Goal: Task Accomplishment & Management: Complete application form

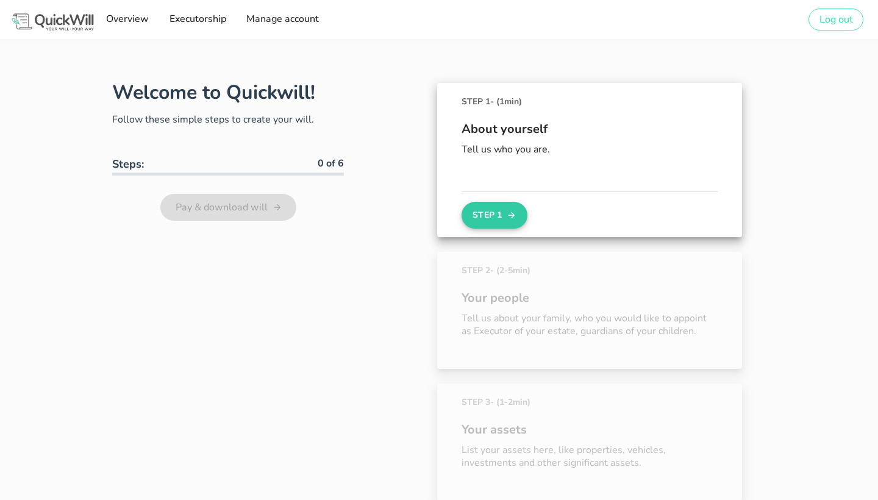
click at [485, 216] on button "Step 1" at bounding box center [495, 215] width 66 height 27
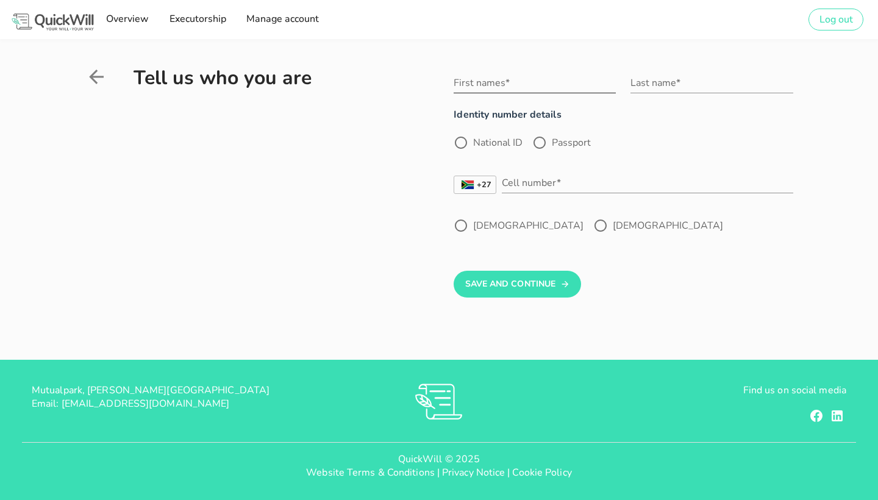
click at [492, 90] on input "First names*" at bounding box center [535, 83] width 162 height 20
type input "Philile"
click at [653, 87] on input "Last name*" at bounding box center [711, 83] width 162 height 20
type input "Mbokazi"
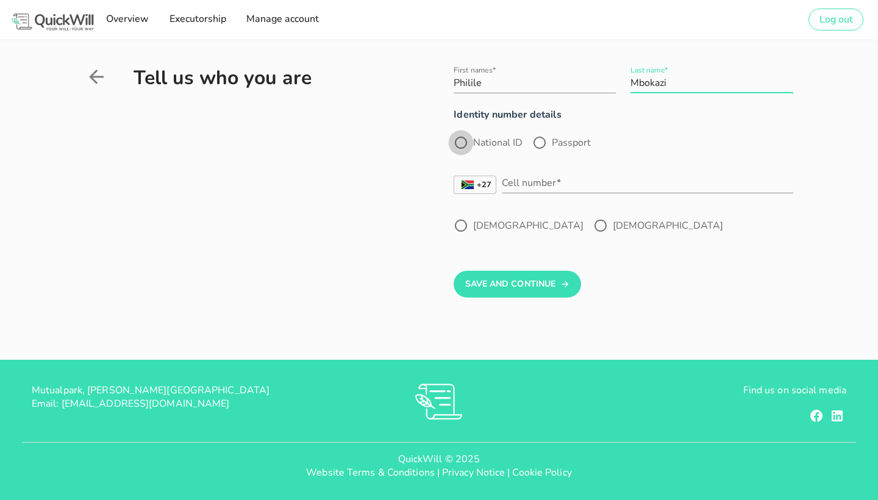
click at [465, 143] on div at bounding box center [461, 142] width 21 height 21
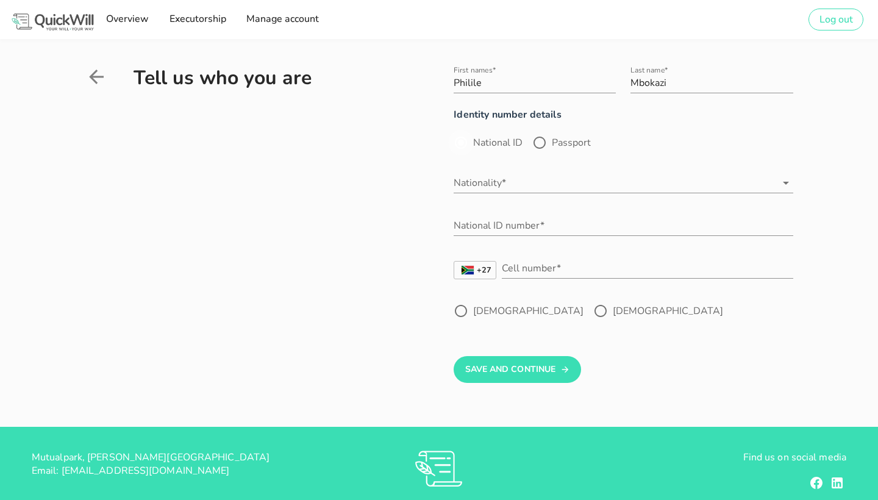
radio input "true"
click at [507, 179] on input "Nationality*" at bounding box center [615, 183] width 322 height 20
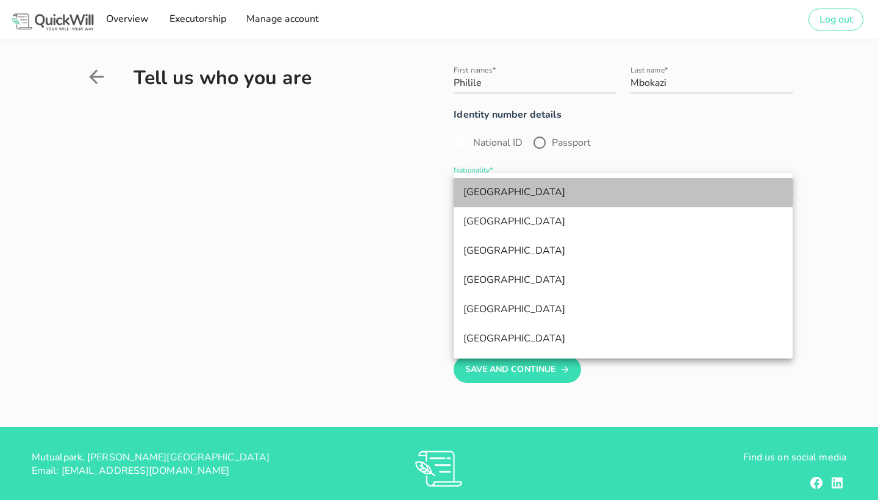
click at [495, 193] on div "[GEOGRAPHIC_DATA]" at bounding box center [623, 193] width 320 height 12
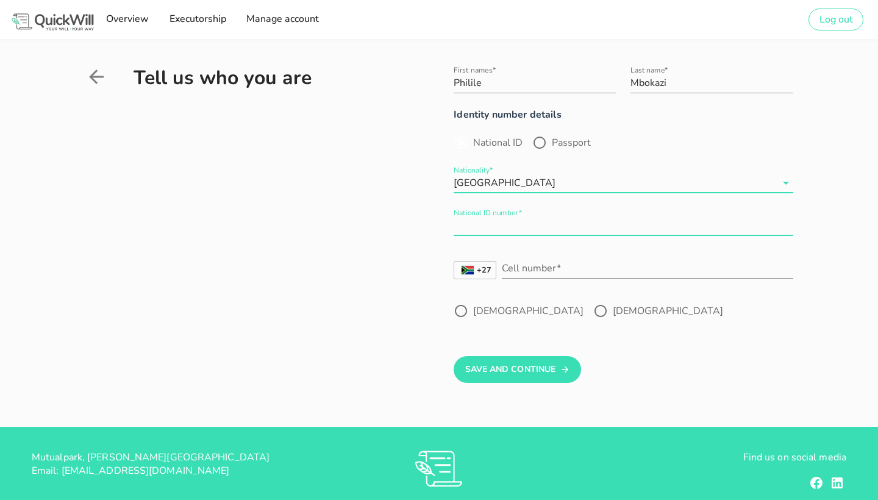
click at [493, 219] on div "National ID number*" at bounding box center [623, 226] width 339 height 20
type input "8005230086085"
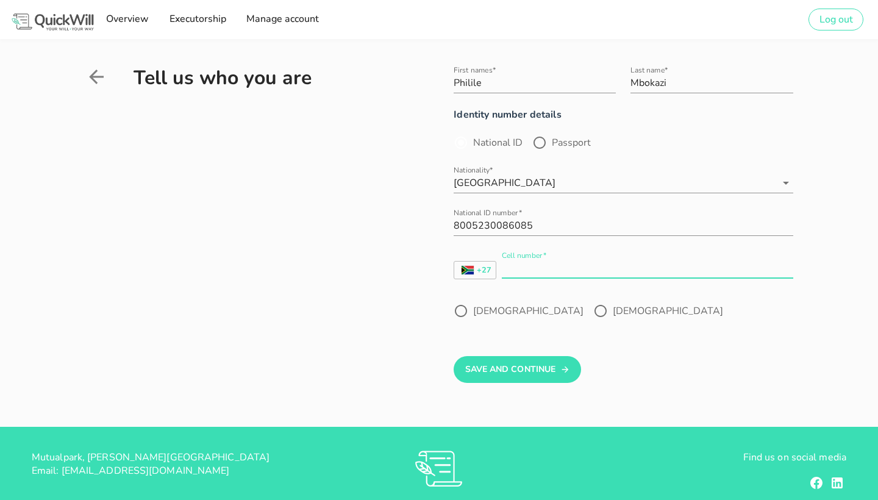
click at [522, 265] on input "Cell number*" at bounding box center [647, 269] width 291 height 20
type input "0828358320"
click at [590, 304] on div at bounding box center [600, 311] width 21 height 21
radio input "true"
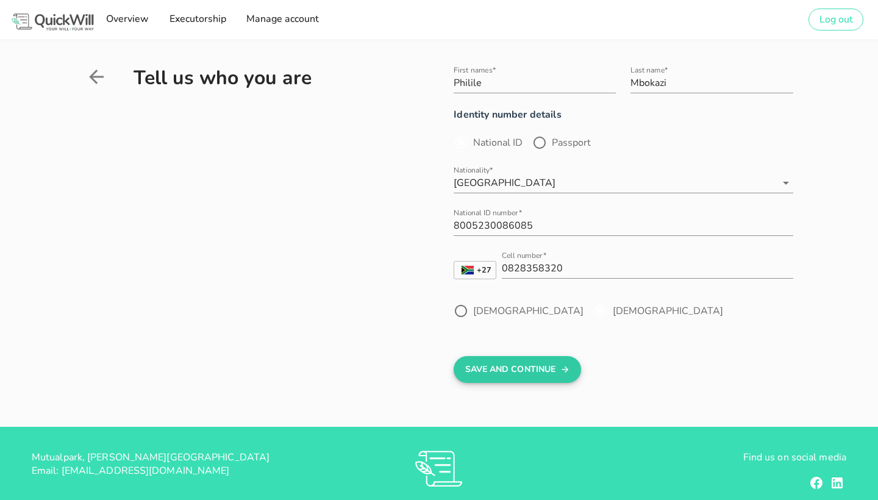
click at [519, 365] on button "Save And Continue" at bounding box center [517, 369] width 127 height 27
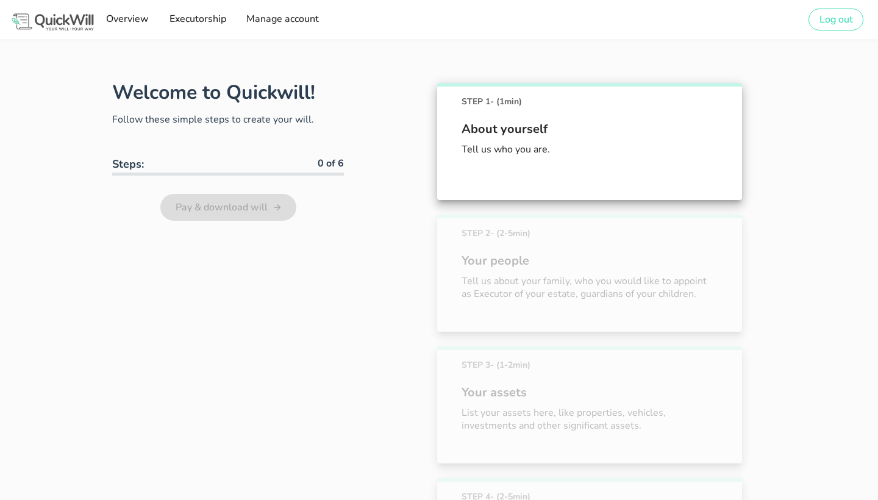
scroll to position [68, 0]
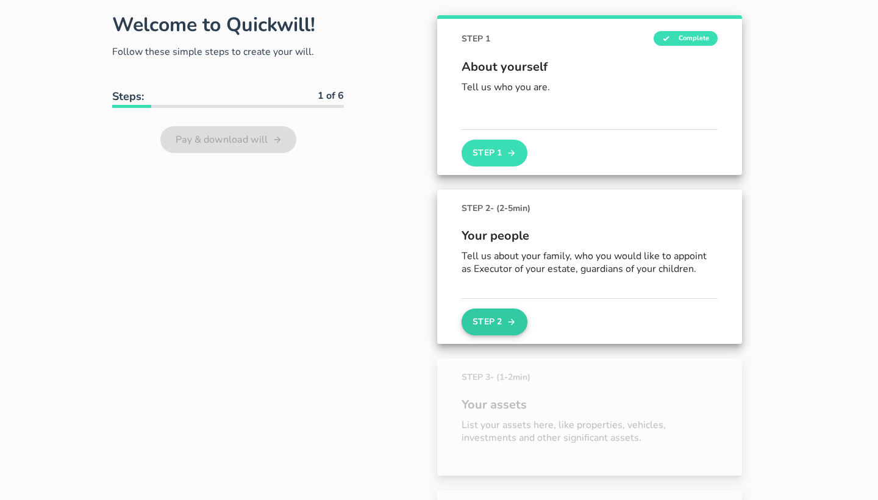
click at [498, 321] on button "Step 2" at bounding box center [495, 322] width 66 height 27
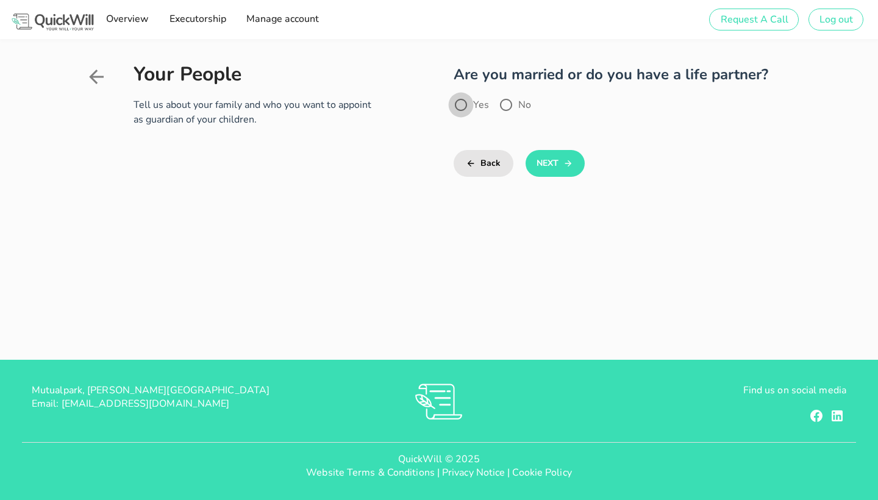
click at [465, 104] on div at bounding box center [461, 105] width 21 height 21
radio input "true"
click at [544, 158] on button "Next" at bounding box center [555, 163] width 59 height 27
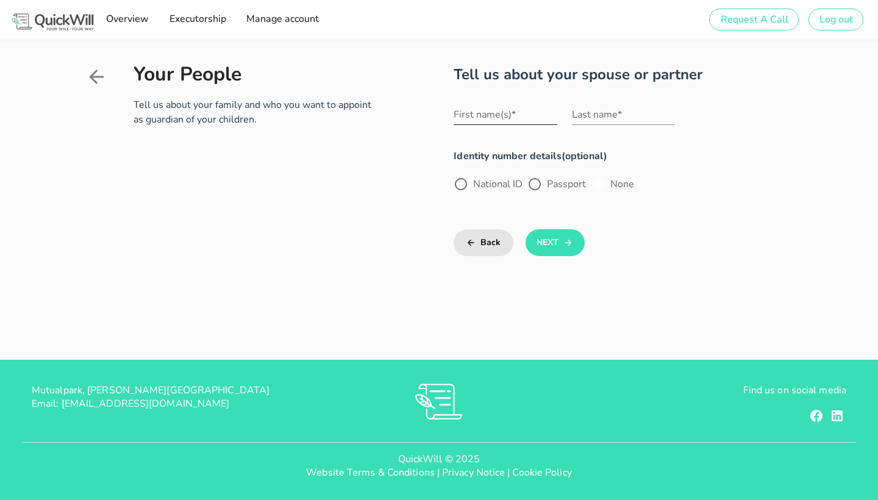
click at [516, 120] on input "First name(s)*" at bounding box center [505, 115] width 103 height 20
type input "[PERSON_NAME]"
click at [609, 116] on input "Last name*" at bounding box center [623, 115] width 103 height 20
type input "Mbokazi"
click at [463, 185] on div at bounding box center [461, 184] width 21 height 21
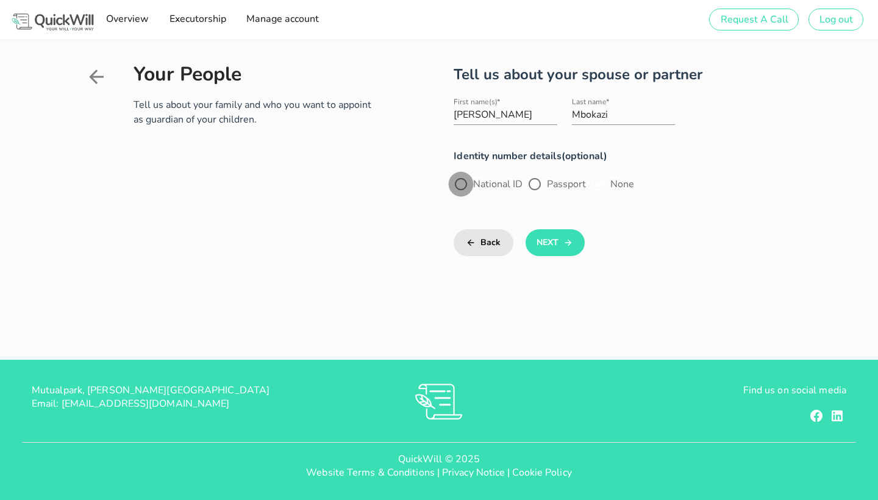
radio input "true"
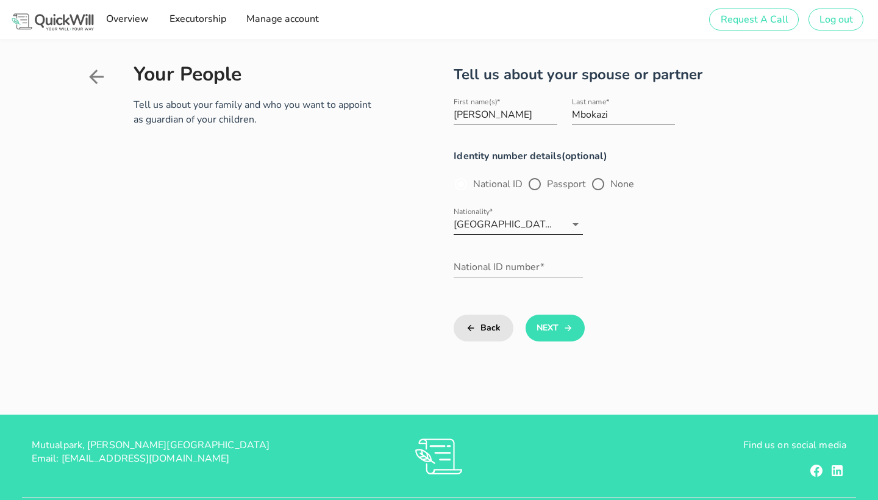
click at [486, 223] on div "[GEOGRAPHIC_DATA]" at bounding box center [504, 224] width 101 height 11
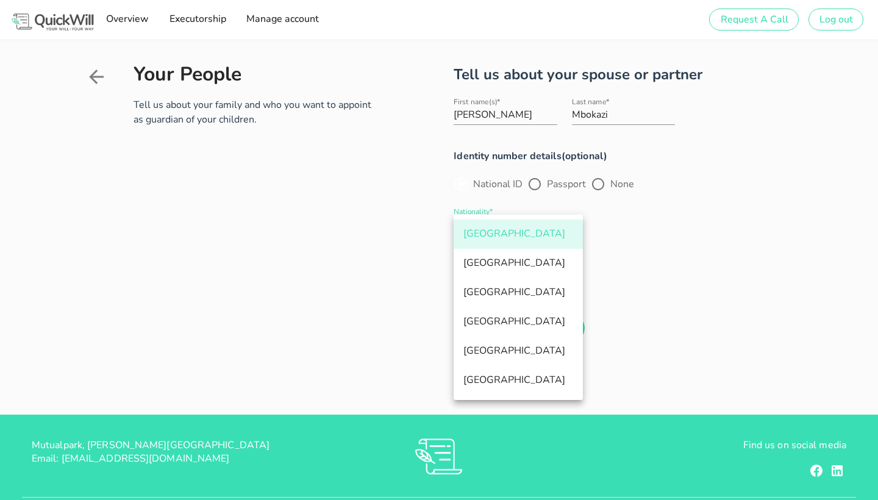
click at [501, 232] on div "[GEOGRAPHIC_DATA]" at bounding box center [518, 234] width 110 height 12
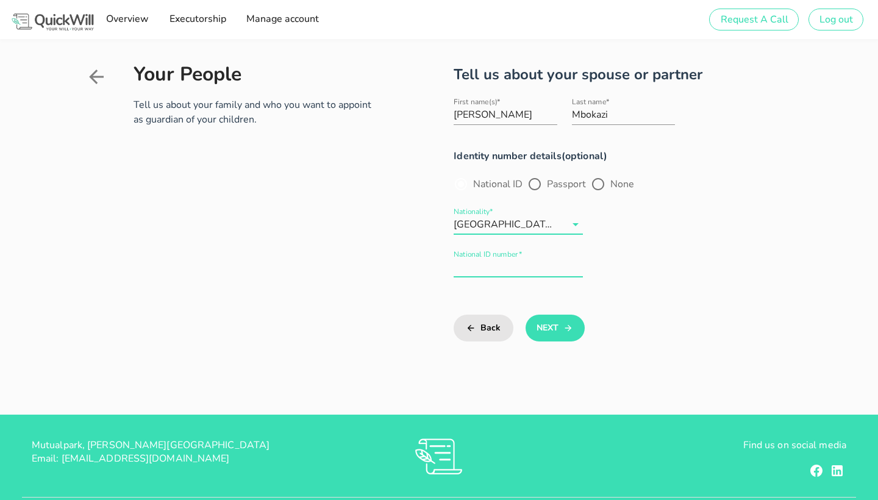
click at [501, 263] on input "National ID number*" at bounding box center [518, 267] width 129 height 20
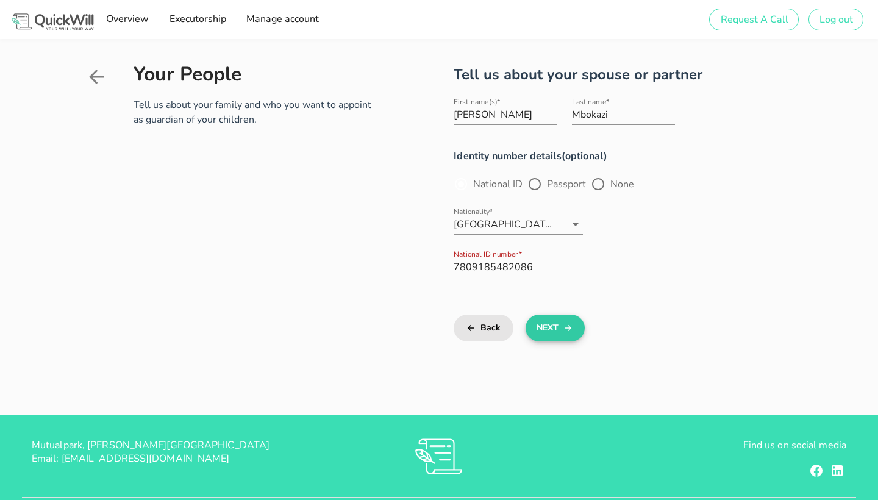
click at [546, 320] on button "Next" at bounding box center [555, 328] width 59 height 27
click at [546, 273] on input "7809185482086" at bounding box center [518, 267] width 129 height 20
click at [551, 321] on button "Next" at bounding box center [555, 328] width 59 height 27
click at [543, 262] on input "7809185482082" at bounding box center [518, 267] width 129 height 20
type input "7809185482087"
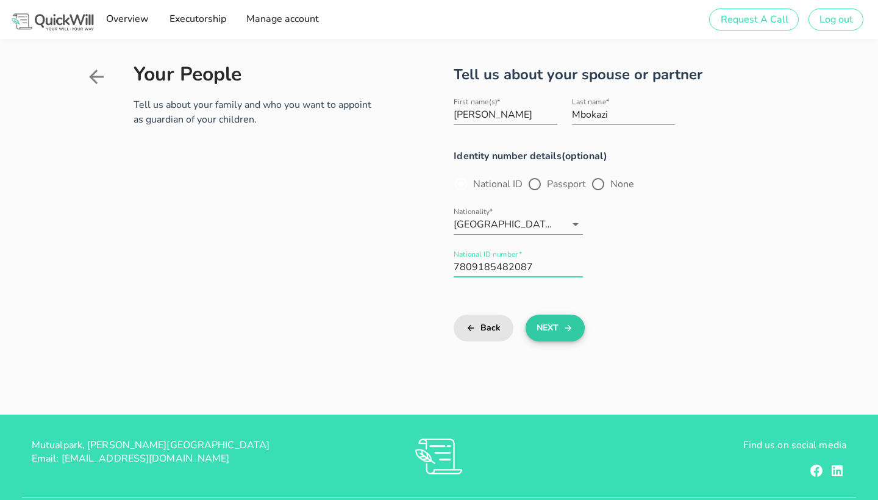
click at [553, 321] on button "Next" at bounding box center [555, 328] width 59 height 27
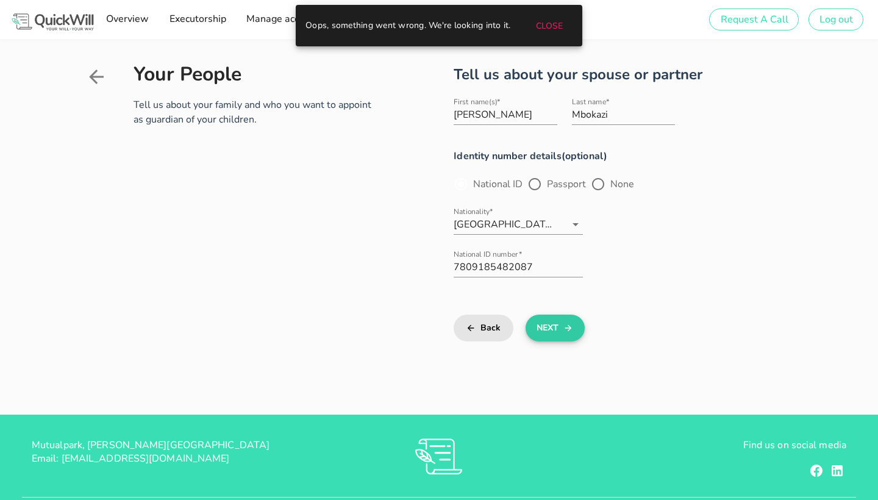
click at [559, 324] on button "Next" at bounding box center [555, 328] width 59 height 27
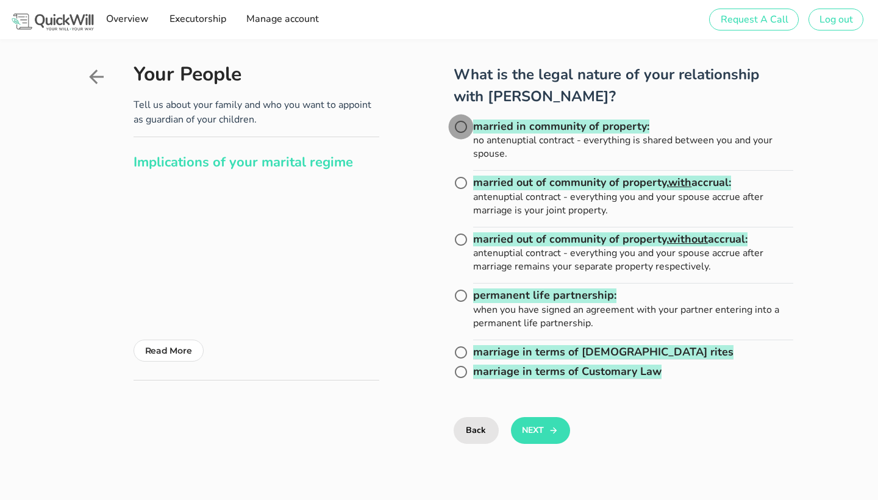
click at [460, 131] on div at bounding box center [461, 126] width 21 height 21
click at [542, 424] on button "Next" at bounding box center [540, 430] width 59 height 27
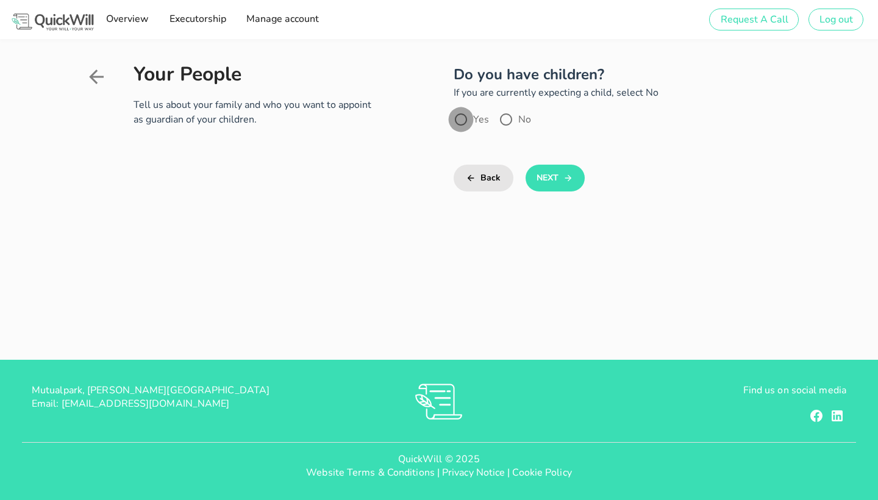
click at [463, 121] on div at bounding box center [461, 119] width 21 height 21
click at [537, 176] on button "Next" at bounding box center [555, 178] width 59 height 27
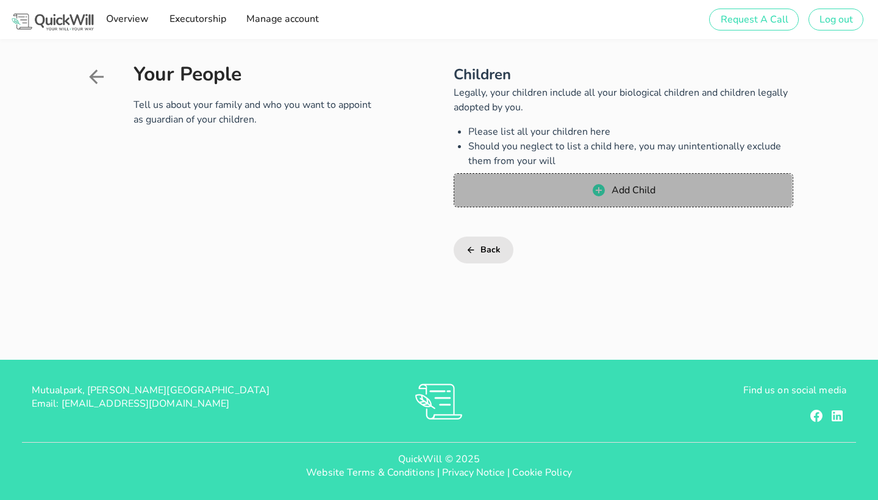
click at [602, 192] on icon "button" at bounding box center [599, 190] width 12 height 12
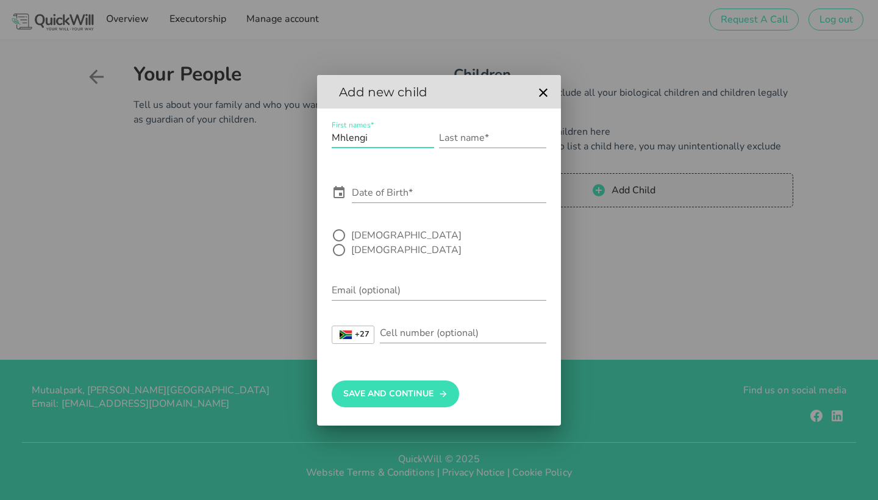
type input "Mhlengi"
click at [410, 148] on input "Mhlengi Cebolenkosi Mbokazi" at bounding box center [383, 138] width 102 height 20
click at [415, 148] on input "Mhlengi Cebolenkosi Mbokazi" at bounding box center [383, 138] width 102 height 20
type input "Mhlengi Cebolenkosi"
type input "Mbokazi"
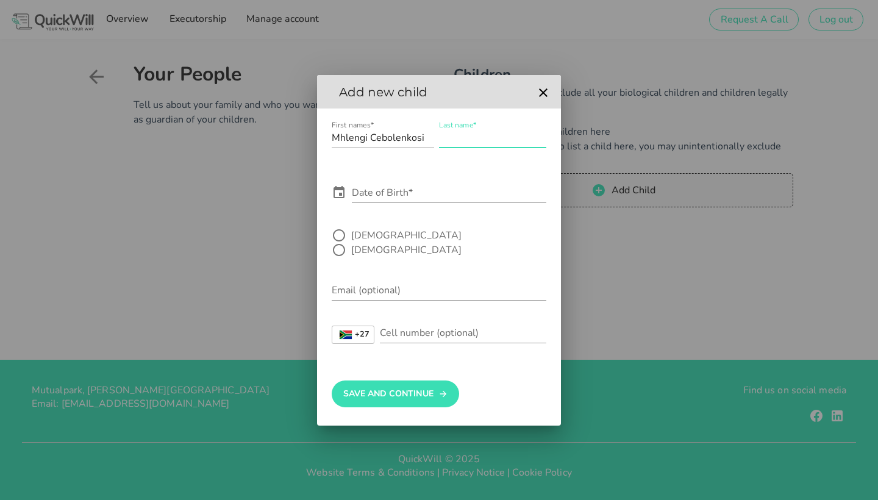
type input "Mbokazi"
type input "[DATE]"
click at [340, 243] on div at bounding box center [339, 235] width 21 height 21
click at [420, 325] on input "Cell number (optional)" at bounding box center [463, 333] width 166 height 20
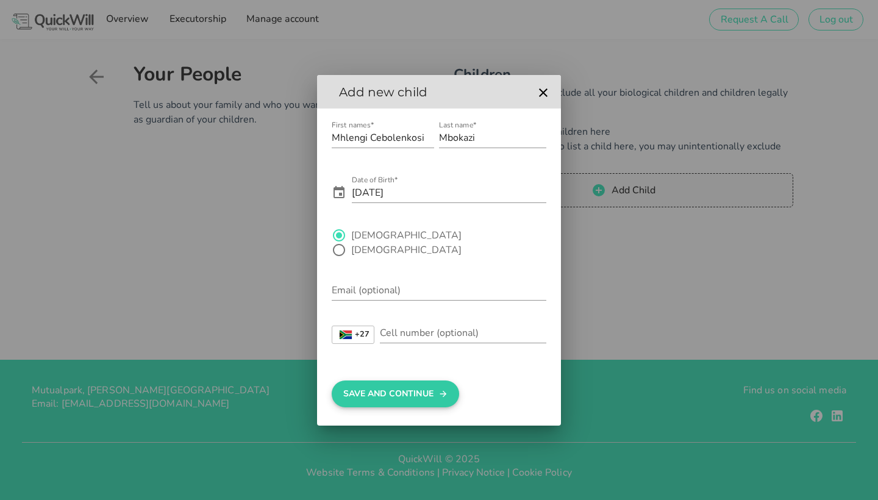
click at [409, 380] on button "Save And Continue" at bounding box center [395, 393] width 127 height 27
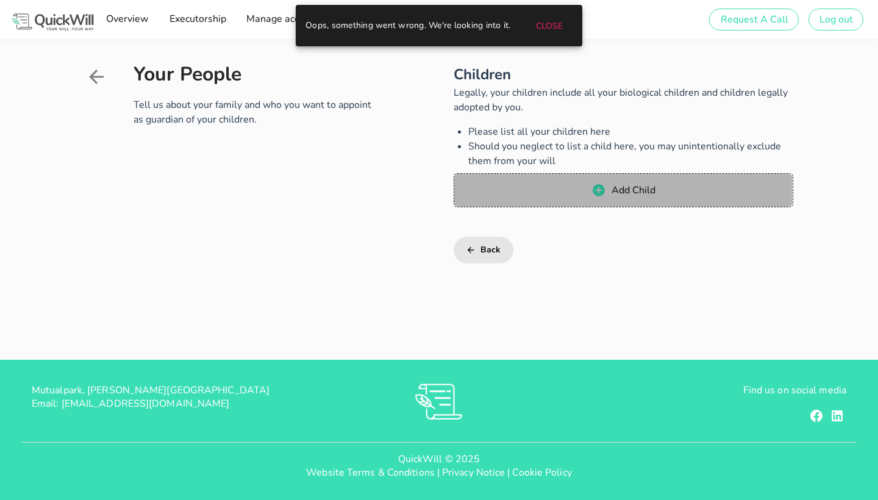
click at [612, 188] on span "Add Child" at bounding box center [633, 190] width 45 height 13
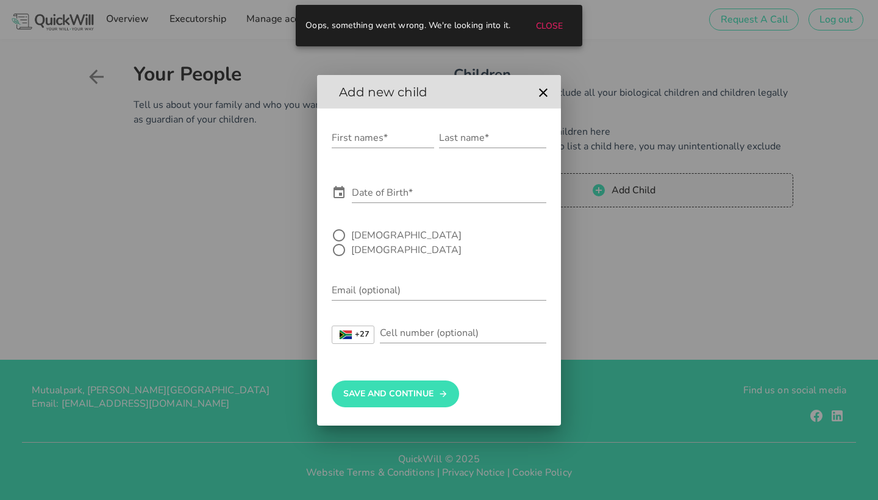
click at [540, 97] on icon "button" at bounding box center [543, 92] width 9 height 9
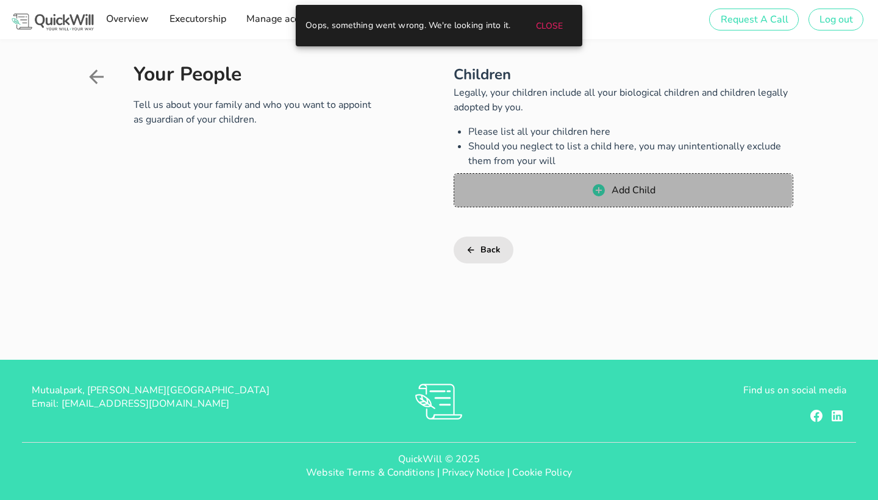
click at [614, 184] on span "Add Child" at bounding box center [633, 190] width 45 height 13
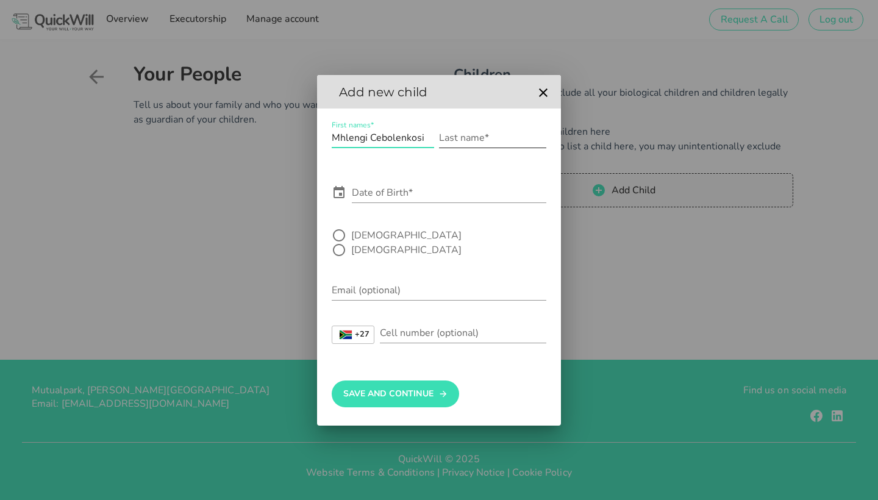
type input "Mhlengi Cebolenkosi"
type input "Mbokazi"
click at [537, 202] on input "Date of Birth*" at bounding box center [449, 193] width 195 height 20
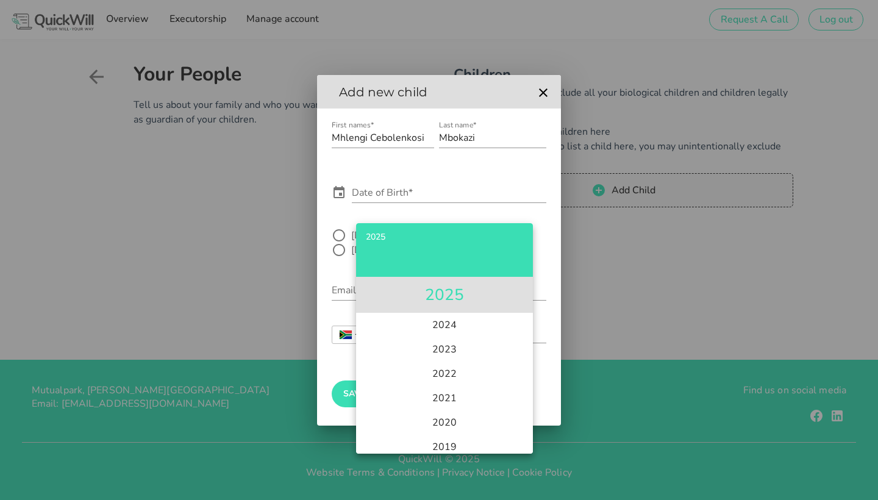
click at [459, 305] on li "2025" at bounding box center [444, 295] width 177 height 36
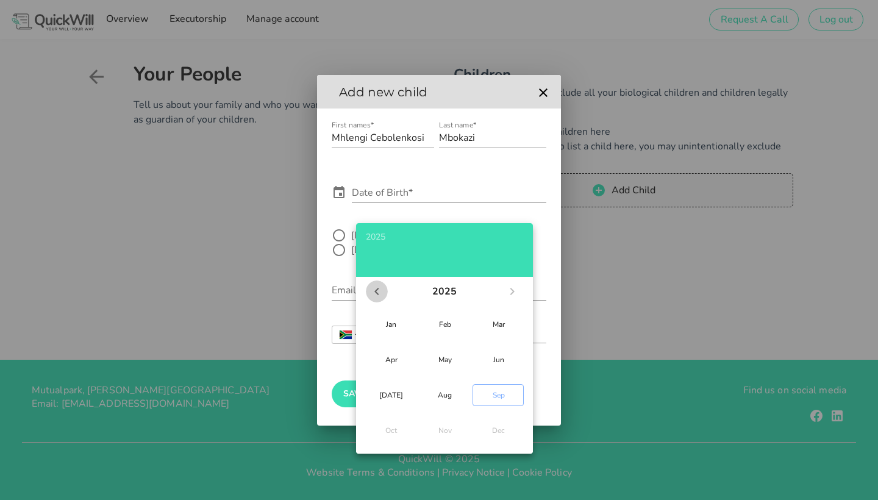
click at [378, 291] on icon "Previous year" at bounding box center [376, 291] width 15 height 15
click at [379, 295] on icon "Previous year" at bounding box center [376, 291] width 15 height 15
click at [440, 290] on button "2023" at bounding box center [444, 291] width 34 height 24
click at [382, 270] on div at bounding box center [444, 259] width 157 height 26
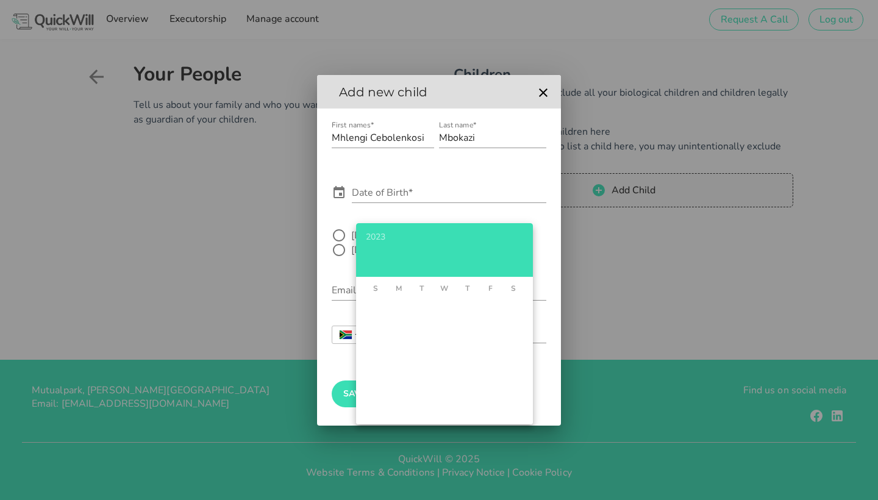
click at [377, 246] on div at bounding box center [444, 256] width 157 height 21
click at [377, 233] on div "2023" at bounding box center [444, 237] width 157 height 9
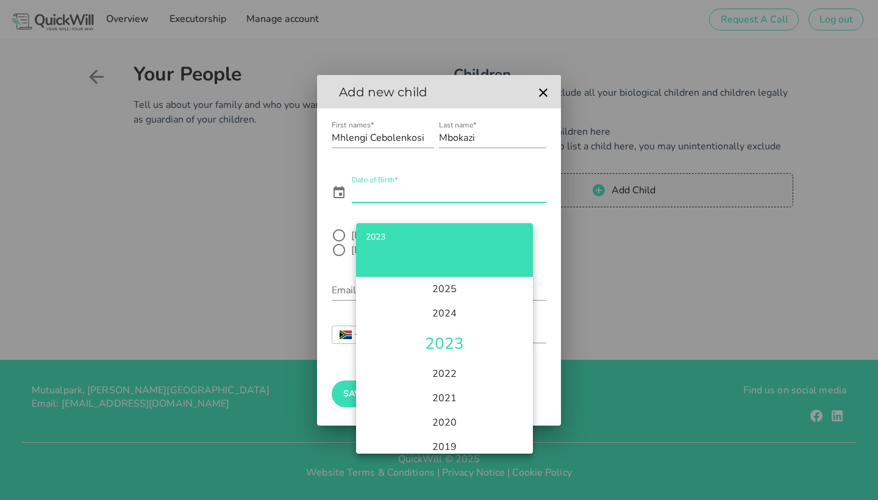
click at [437, 201] on input "Date of Birth*" at bounding box center [449, 193] width 195 height 20
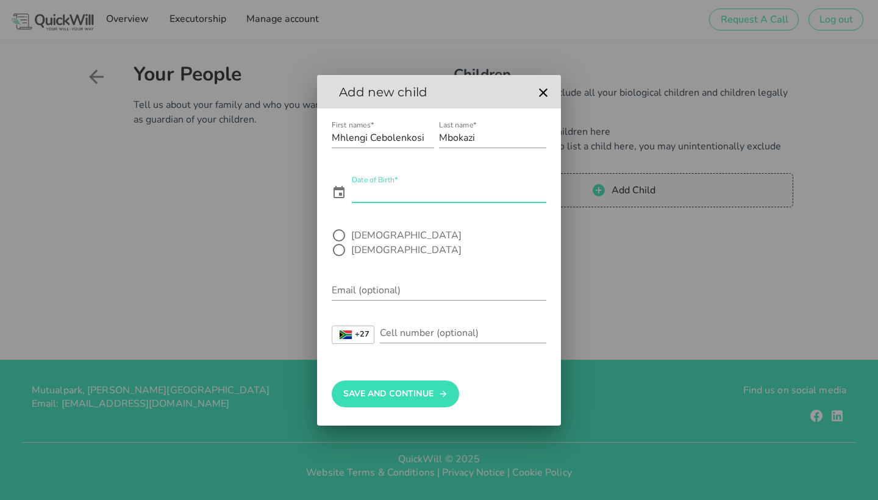
click at [425, 199] on input "Date of Birth*" at bounding box center [449, 193] width 195 height 20
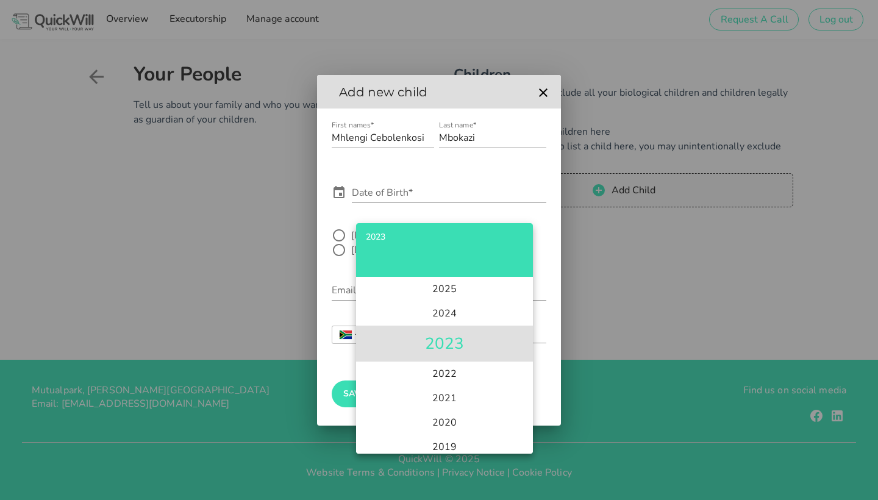
click at [447, 340] on li "2023" at bounding box center [444, 344] width 177 height 36
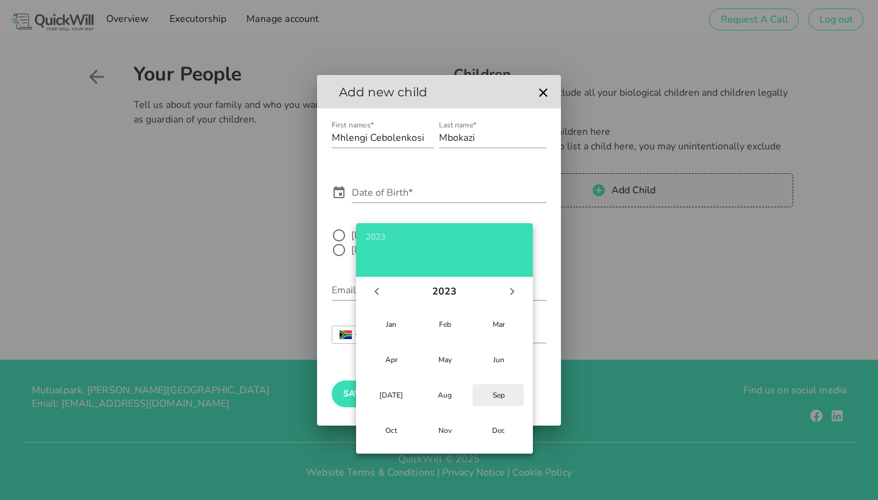
click at [498, 390] on div "Sep" at bounding box center [498, 395] width 32 height 10
click at [469, 404] on div "21" at bounding box center [468, 406] width 12 height 10
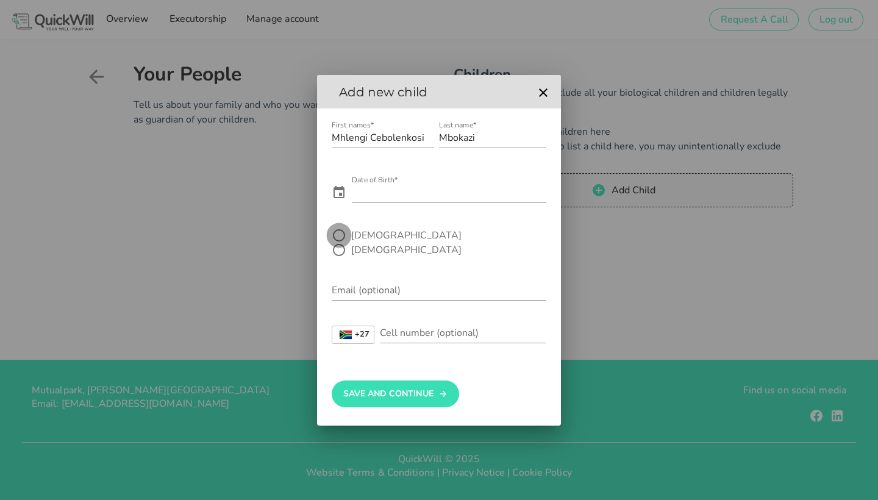
click at [344, 242] on div at bounding box center [339, 235] width 21 height 21
click at [407, 380] on button "Save And Continue" at bounding box center [395, 393] width 127 height 27
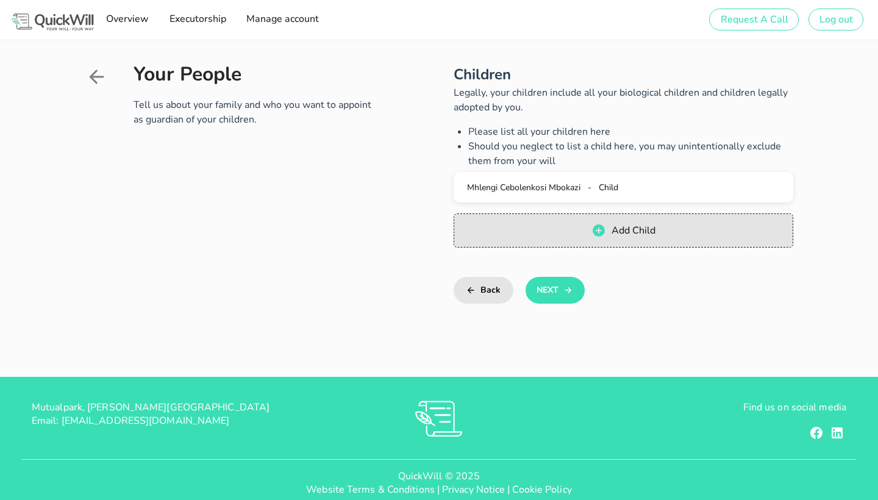
click at [632, 222] on button "Add Child" at bounding box center [623, 230] width 339 height 34
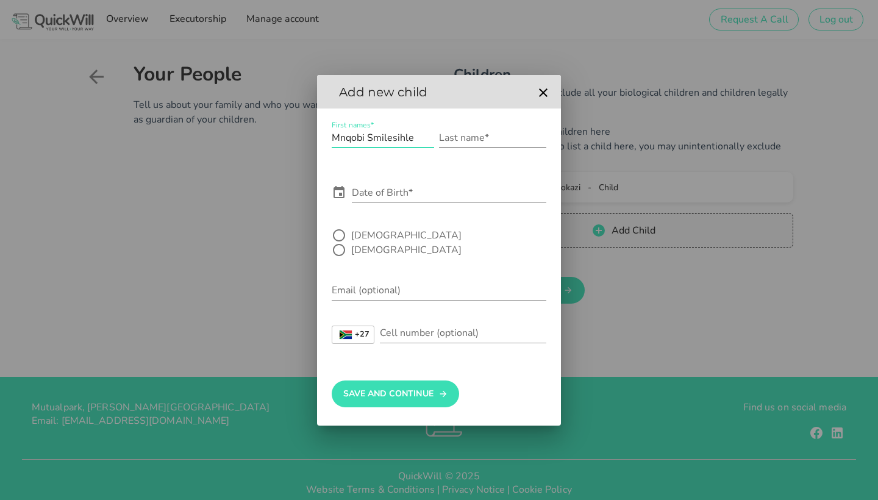
type input "Mnqobi Smilesihle"
type input "Mbokazi"
type input "[DATE]"
click at [340, 239] on div at bounding box center [339, 235] width 21 height 21
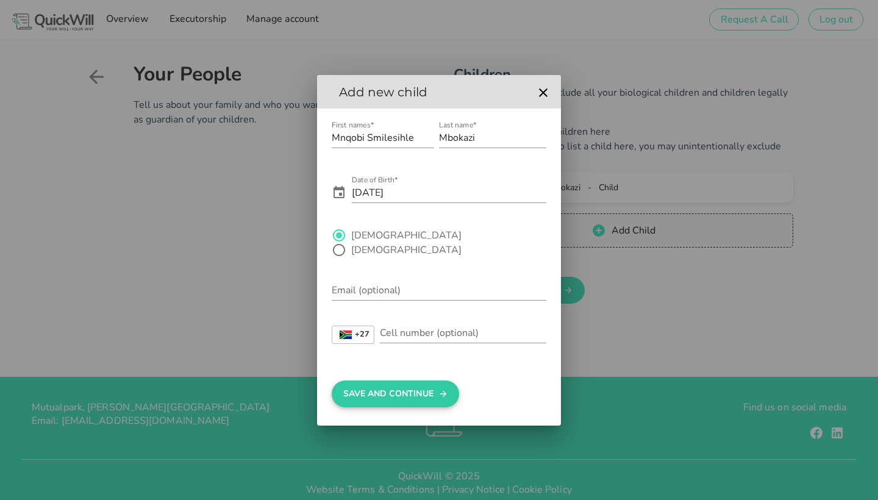
click at [418, 380] on button "Save And Continue" at bounding box center [395, 393] width 127 height 27
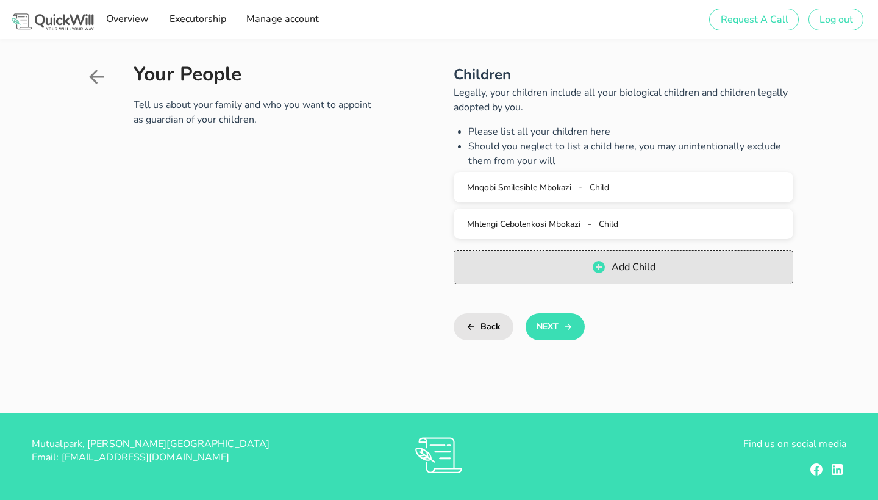
click at [651, 261] on span "Add Child" at bounding box center [633, 266] width 45 height 13
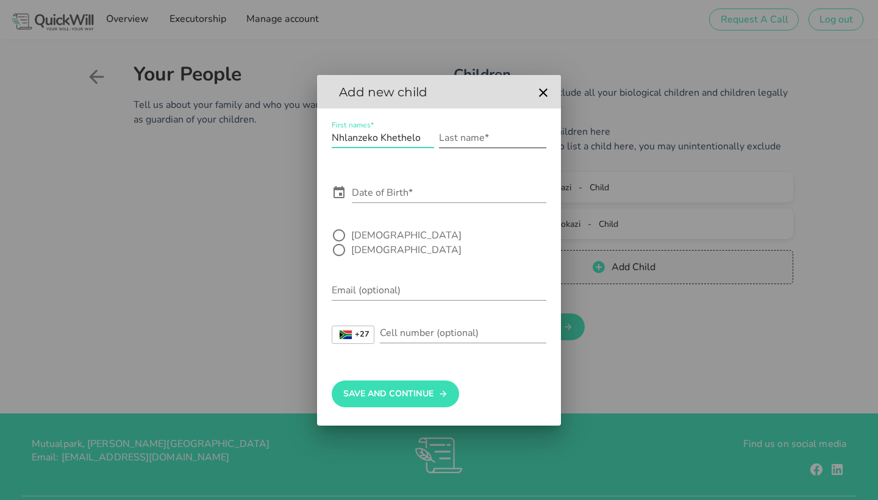
type input "Nhlanzeko Khethelo"
type input "Mbokazi"
type input "[DATE]"
click at [349, 240] on div at bounding box center [339, 250] width 21 height 21
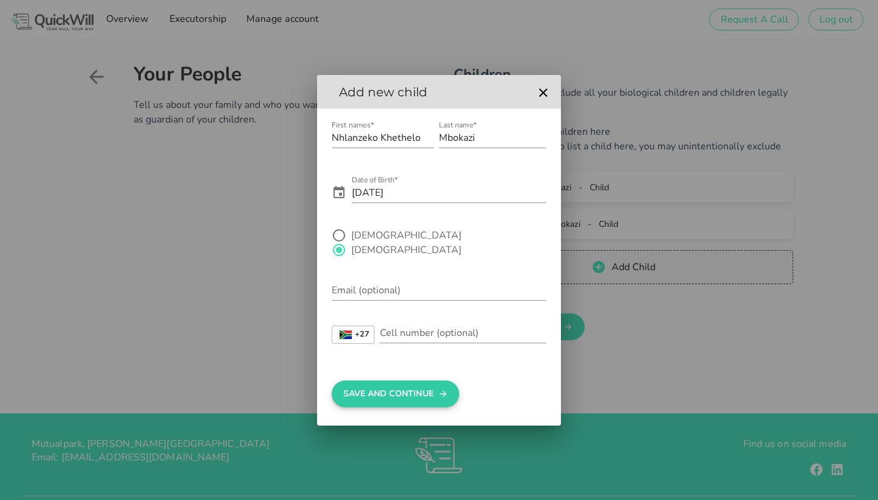
click at [405, 391] on button "Save And Continue" at bounding box center [395, 393] width 127 height 27
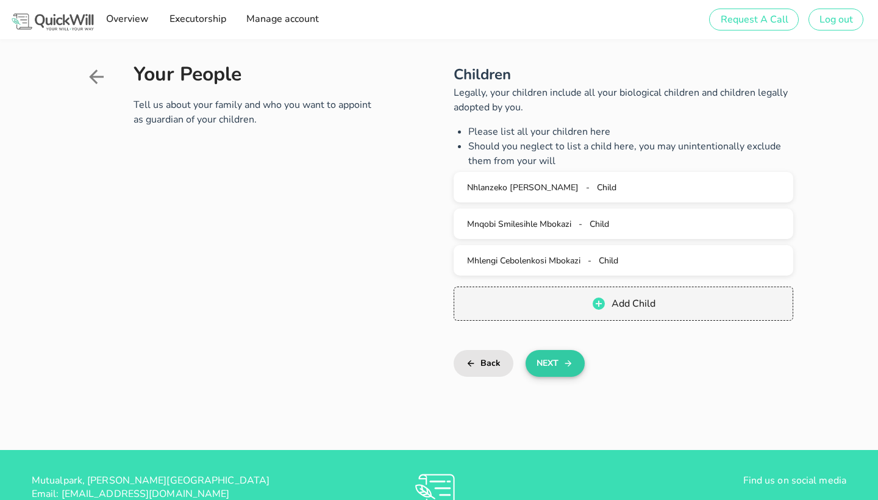
click at [560, 366] on button "Next" at bounding box center [555, 363] width 59 height 27
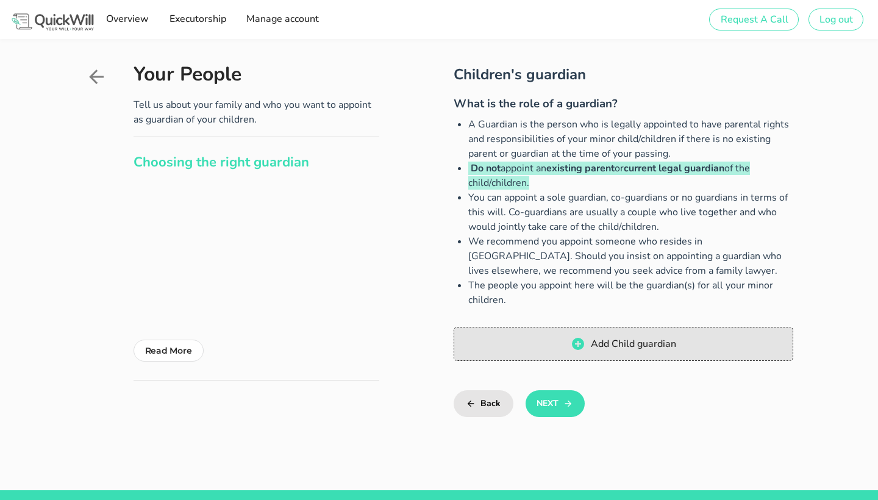
click at [632, 340] on span "Add Child guardian" at bounding box center [633, 343] width 86 height 13
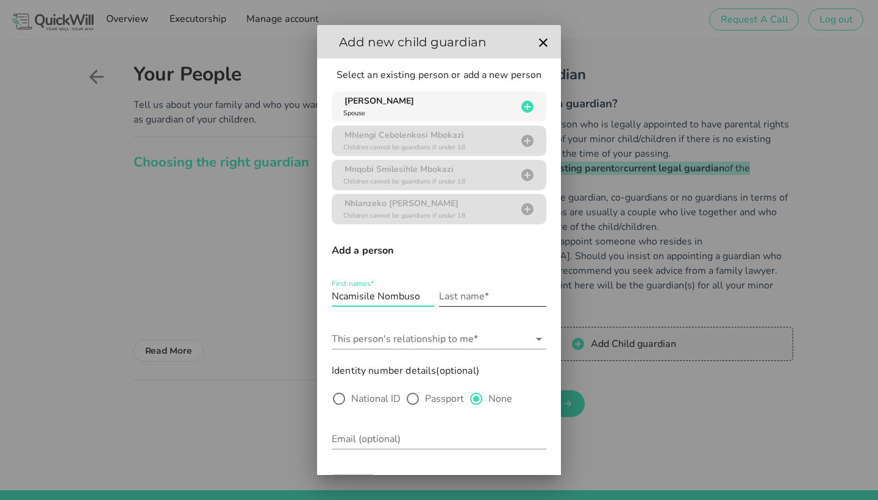
type input "Ncamisile Nombuso"
type input "Mbokazi"
click at [422, 337] on input "This person's relationship to me*" at bounding box center [431, 339] width 198 height 20
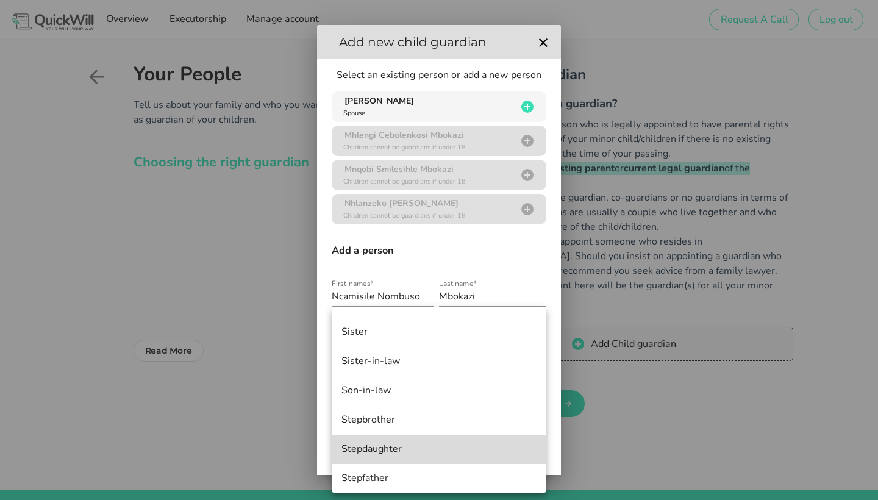
scroll to position [698, 0]
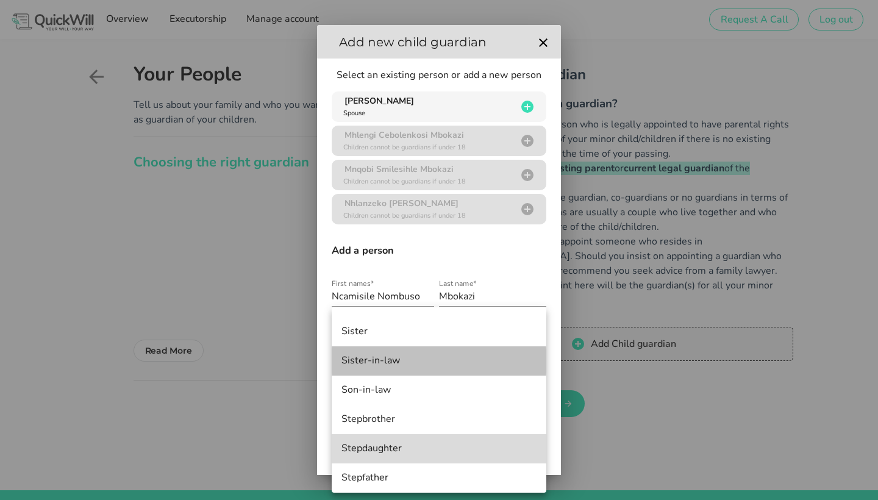
click at [385, 360] on div "Sister-in-law" at bounding box center [438, 361] width 195 height 12
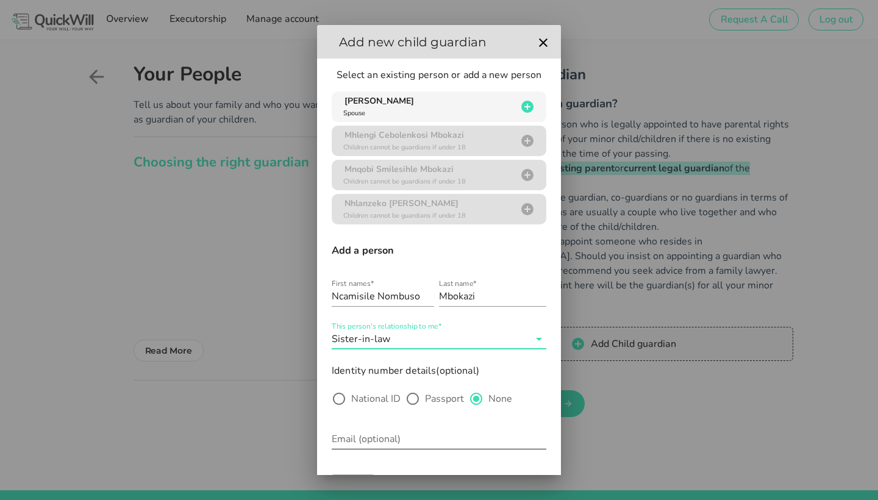
click at [520, 451] on div "Email (optional)" at bounding box center [439, 445] width 215 height 33
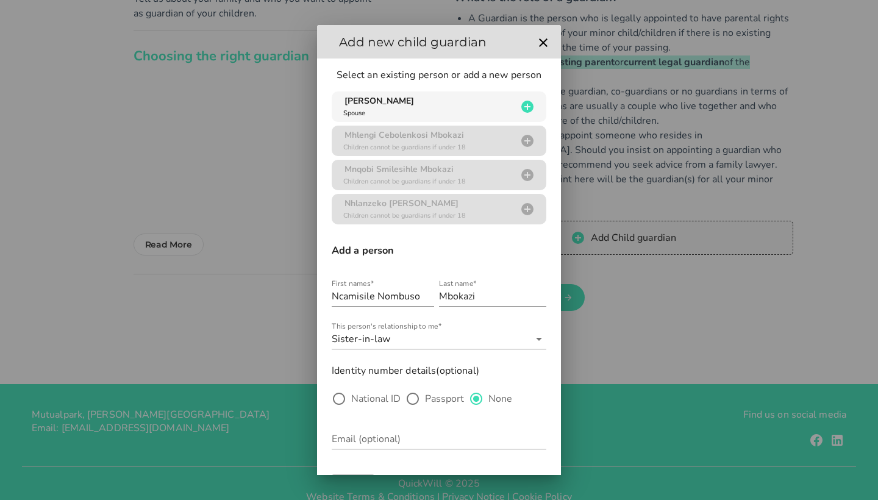
scroll to position [130, 0]
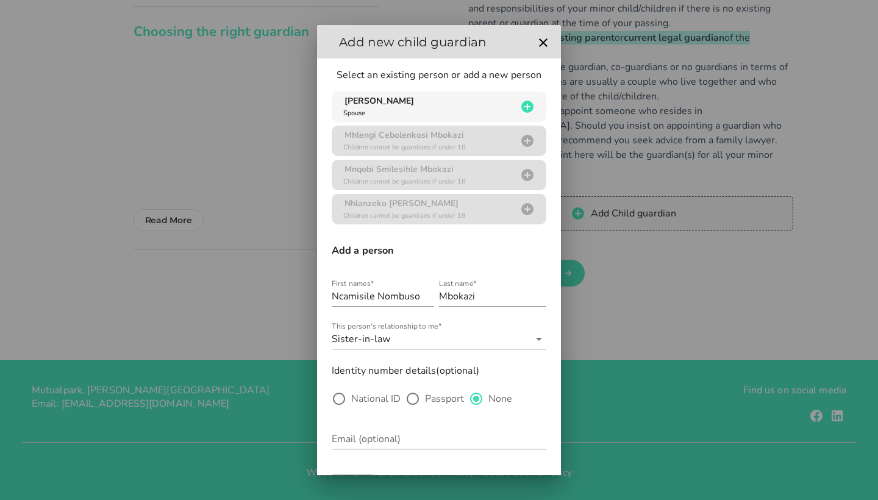
click at [502, 467] on div "+27 [GEOGRAPHIC_DATA] +27 [GEOGRAPHIC_DATA] +44 [GEOGRAPHIC_DATA] (‫[GEOGRAPHIC…" at bounding box center [439, 485] width 215 height 40
click at [489, 488] on div at bounding box center [439, 250] width 878 height 500
click at [369, 474] on div "+27 [GEOGRAPHIC_DATA] +27 [GEOGRAPHIC_DATA] +44 [GEOGRAPHIC_DATA] (‫[GEOGRAPHIC…" at bounding box center [353, 483] width 43 height 18
click at [359, 477] on div at bounding box center [439, 250] width 878 height 500
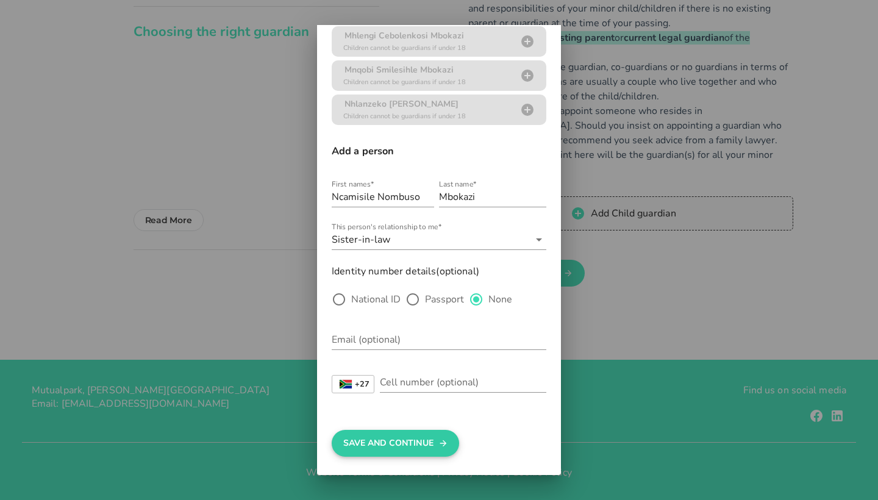
click at [392, 444] on button "Save And Continue" at bounding box center [395, 443] width 127 height 27
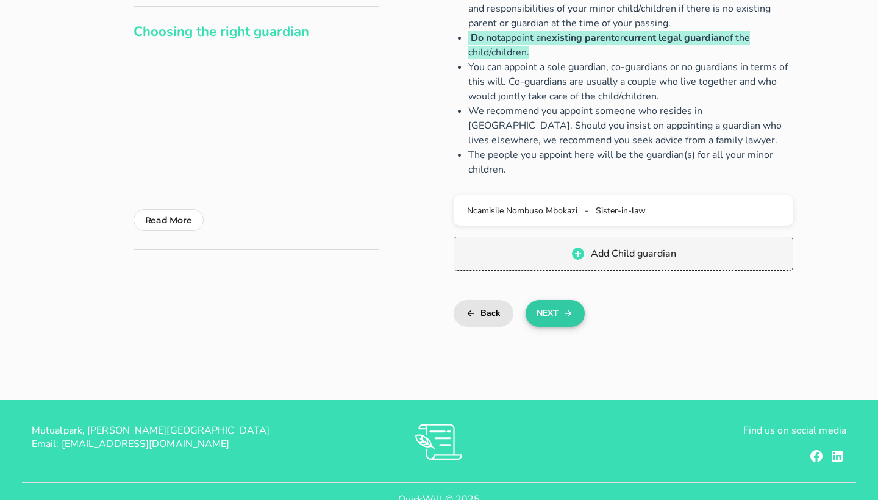
click at [551, 310] on button "Next" at bounding box center [555, 313] width 59 height 27
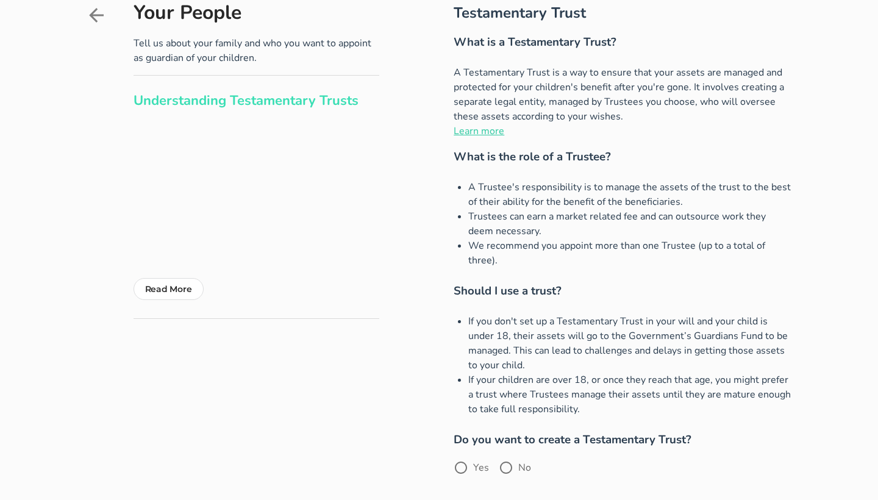
scroll to position [59, 0]
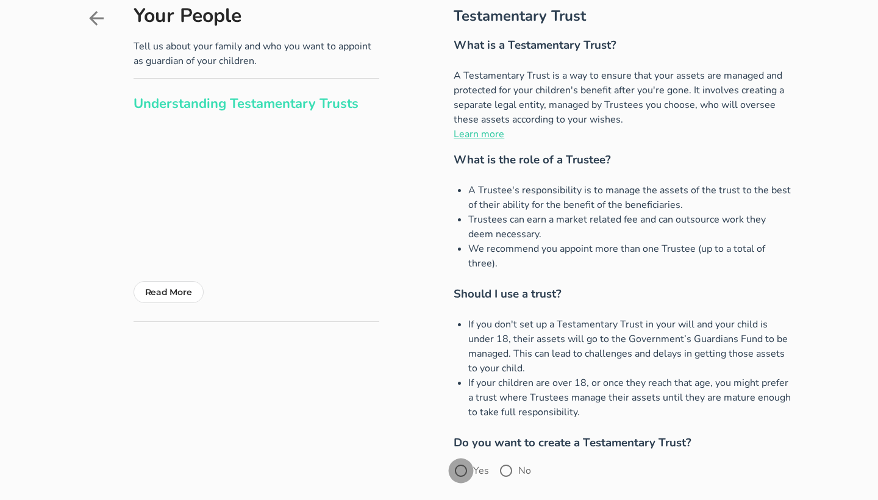
click at [463, 460] on div at bounding box center [461, 470] width 21 height 21
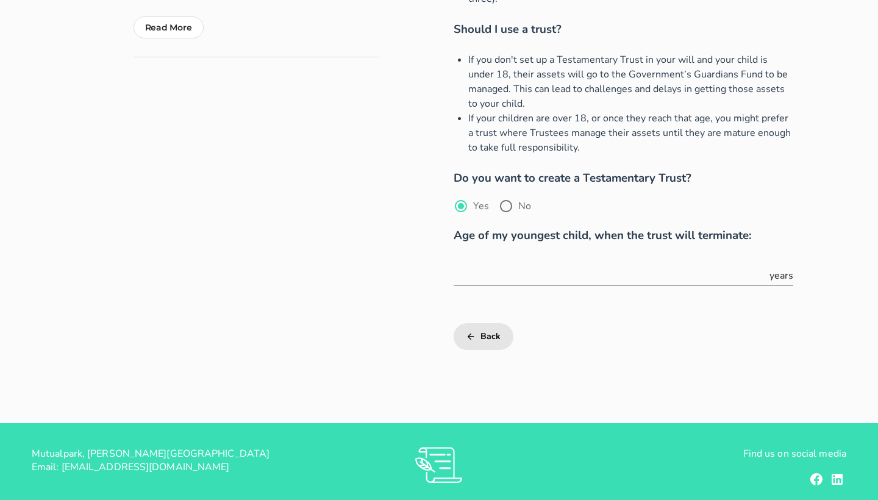
scroll to position [369, 0]
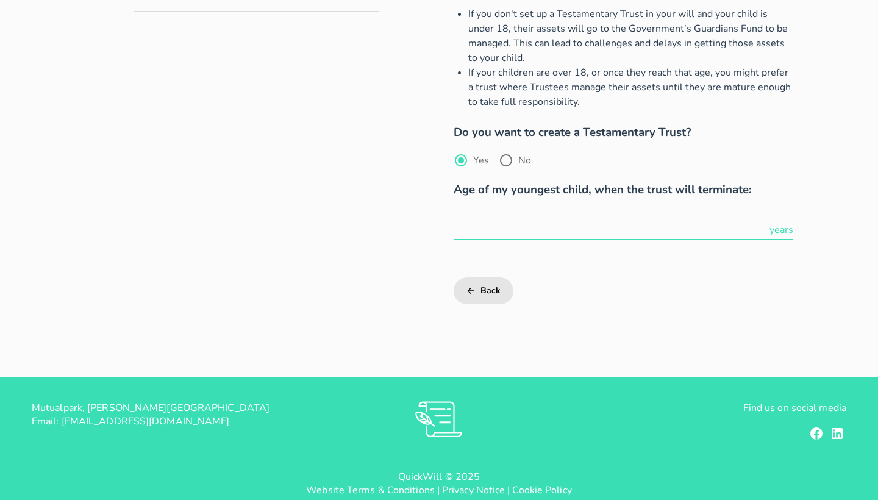
click at [601, 220] on input "text" at bounding box center [610, 230] width 313 height 20
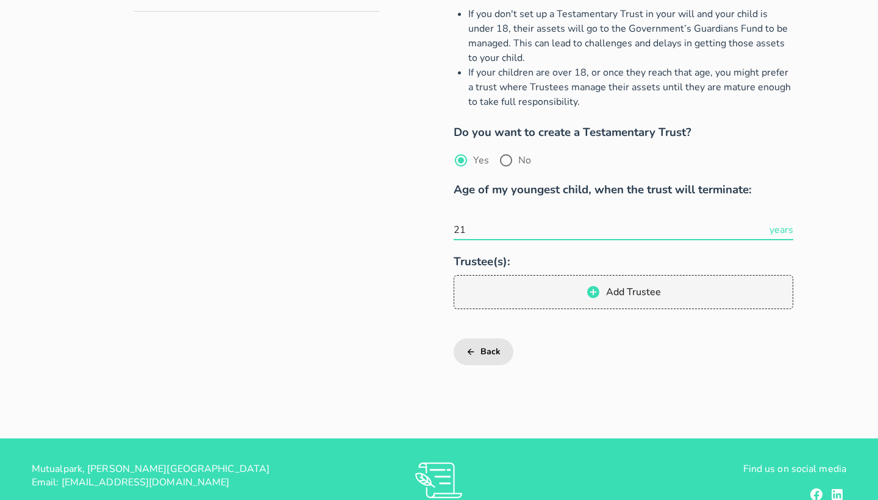
type input "2"
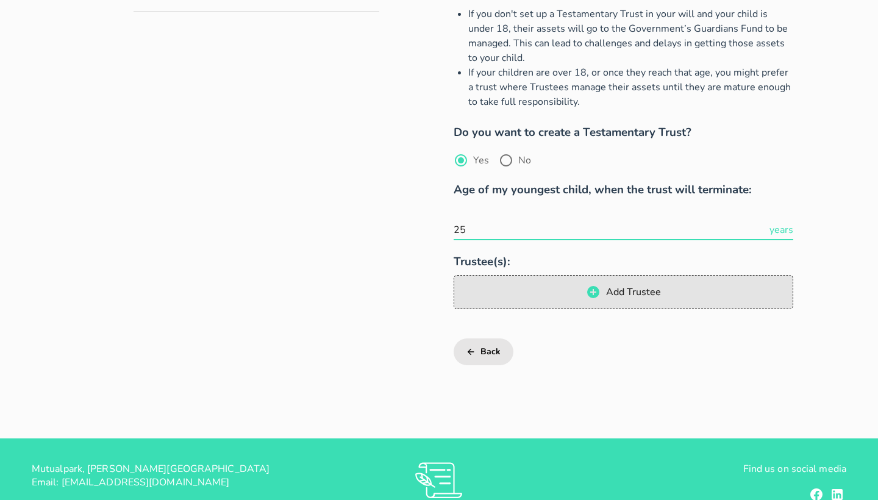
type input "25"
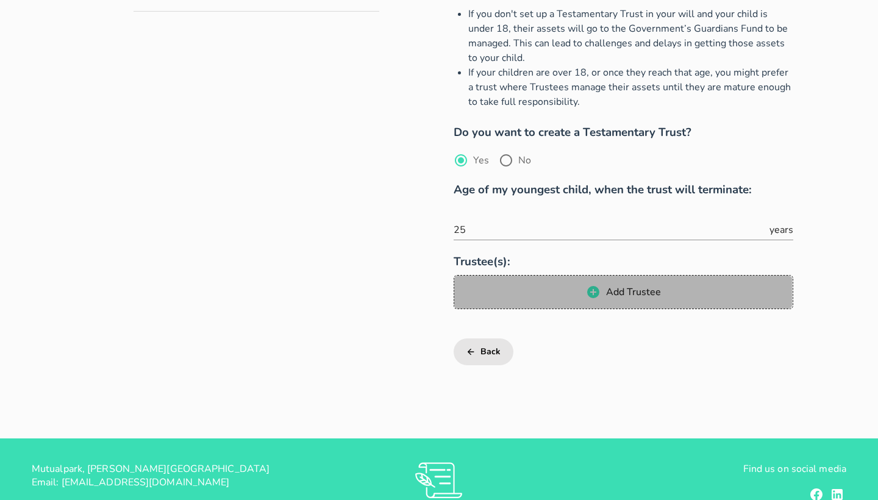
click at [642, 285] on span "Add Trustee" at bounding box center [632, 291] width 55 height 13
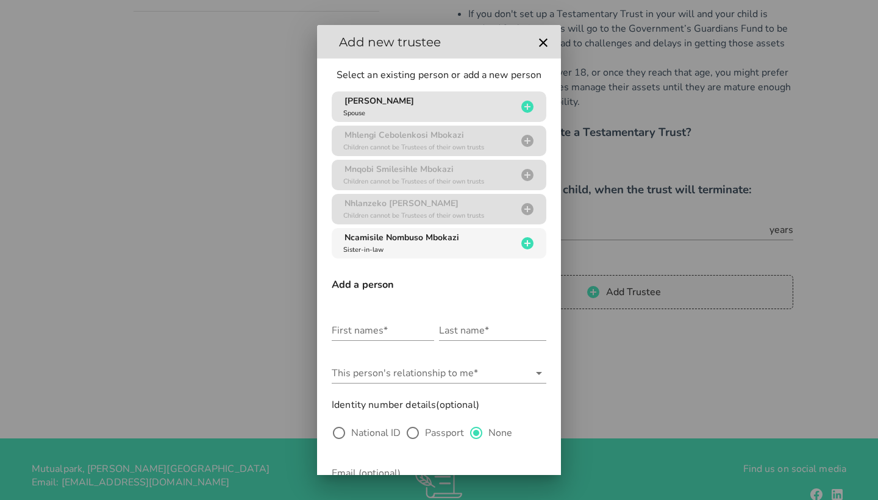
click at [529, 106] on icon "button" at bounding box center [527, 107] width 12 height 12
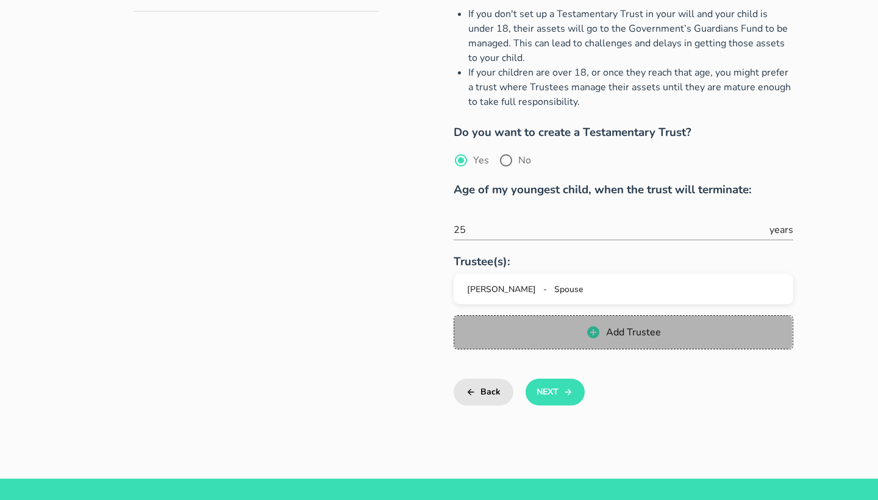
click at [614, 326] on span "Add Trustee" at bounding box center [632, 332] width 55 height 13
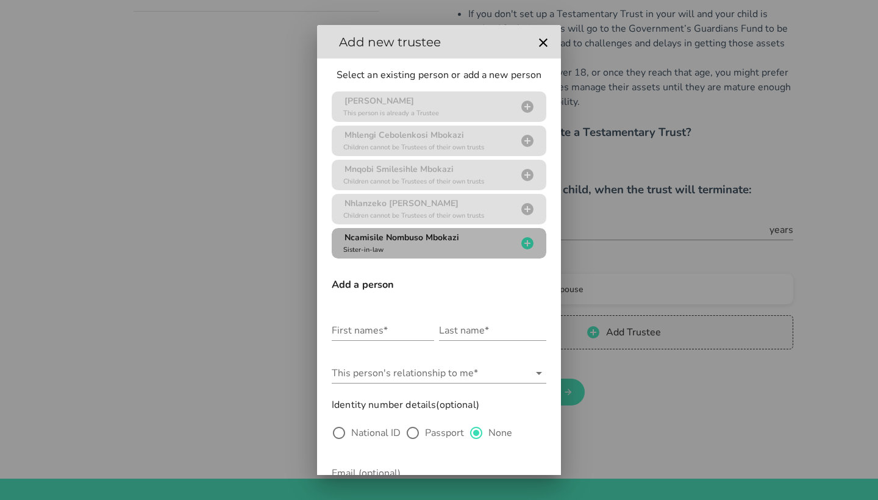
click at [520, 241] on icon "button" at bounding box center [527, 243] width 15 height 15
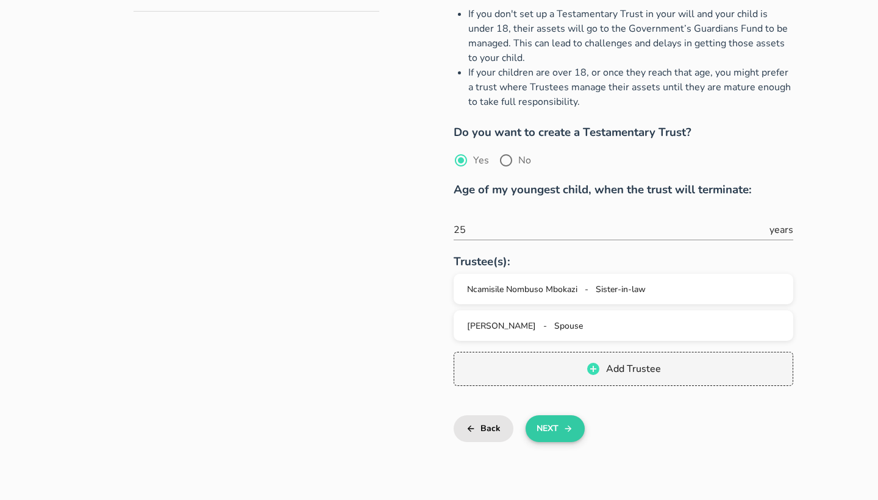
click at [557, 415] on button "Next" at bounding box center [555, 428] width 59 height 27
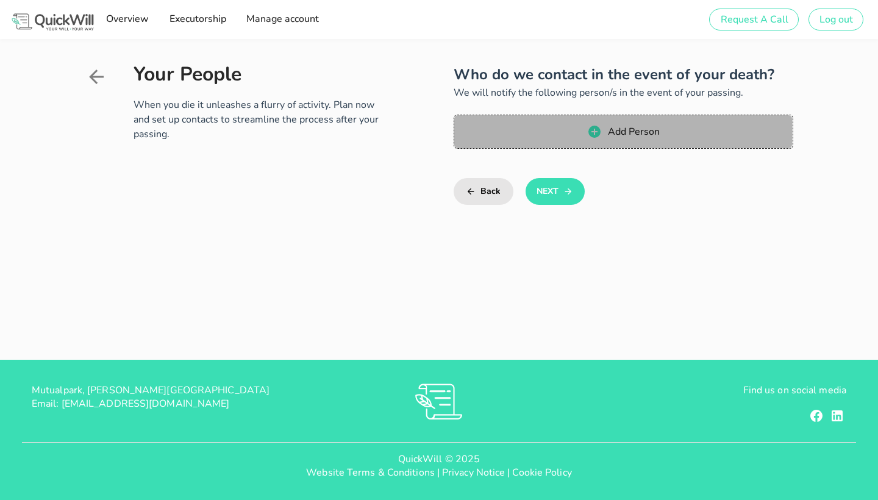
click at [638, 127] on span "Add Person" at bounding box center [633, 131] width 52 height 13
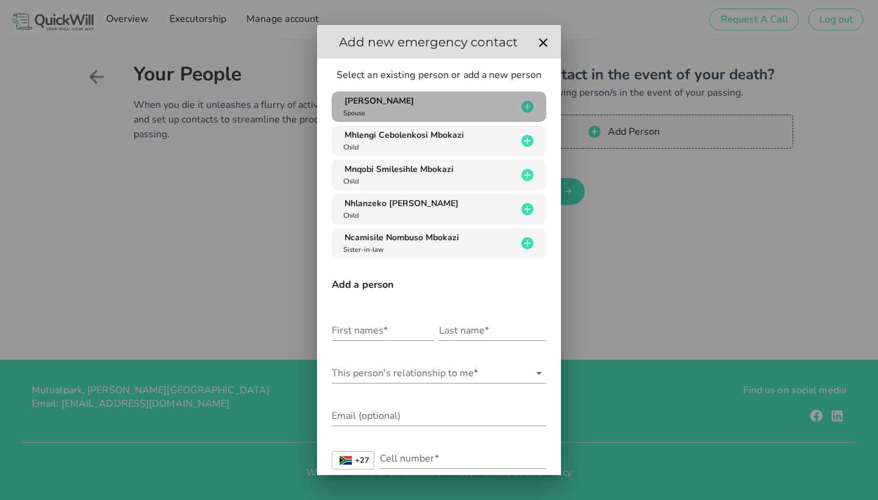
click at [482, 104] on div "[PERSON_NAME] Mbokazi Spouse" at bounding box center [429, 106] width 176 height 23
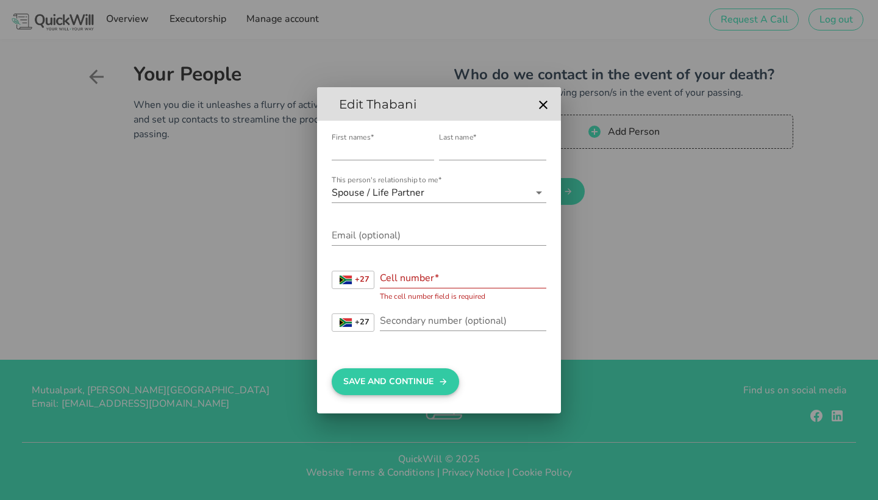
click at [402, 387] on button "Save And Continue" at bounding box center [395, 381] width 127 height 27
click at [400, 377] on button "Save And Continue" at bounding box center [395, 381] width 127 height 27
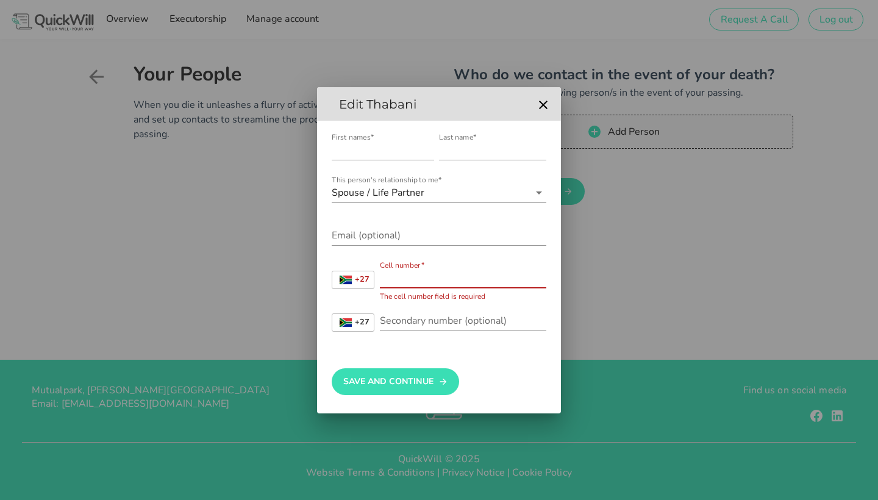
click at [404, 271] on input "Cell number*" at bounding box center [463, 278] width 166 height 20
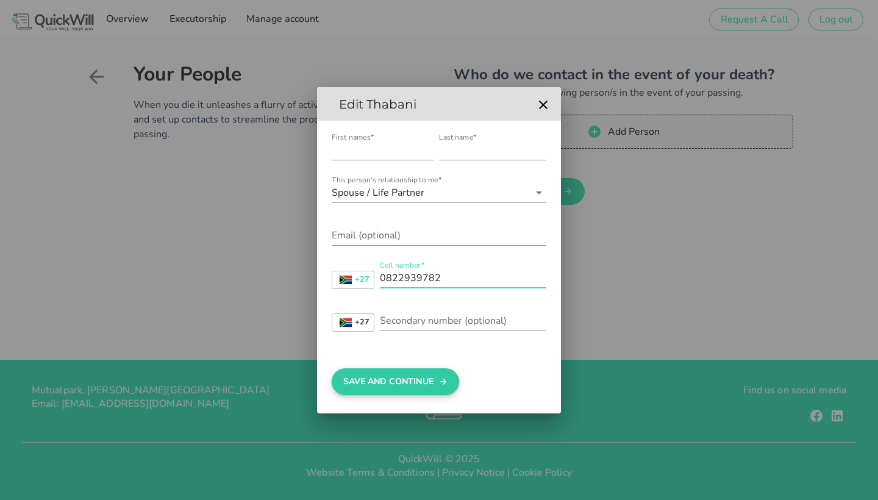
type input "0822939782"
click at [393, 377] on button "Save And Continue" at bounding box center [395, 381] width 127 height 27
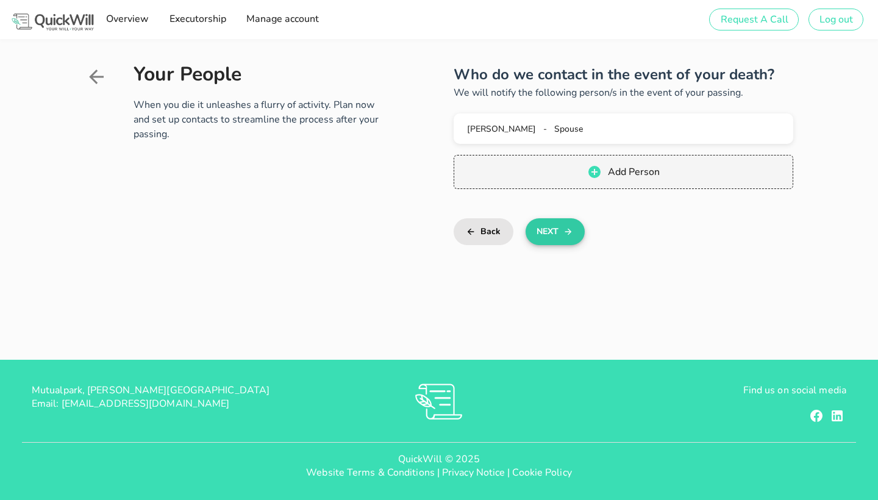
click at [557, 228] on button "Next" at bounding box center [555, 231] width 59 height 27
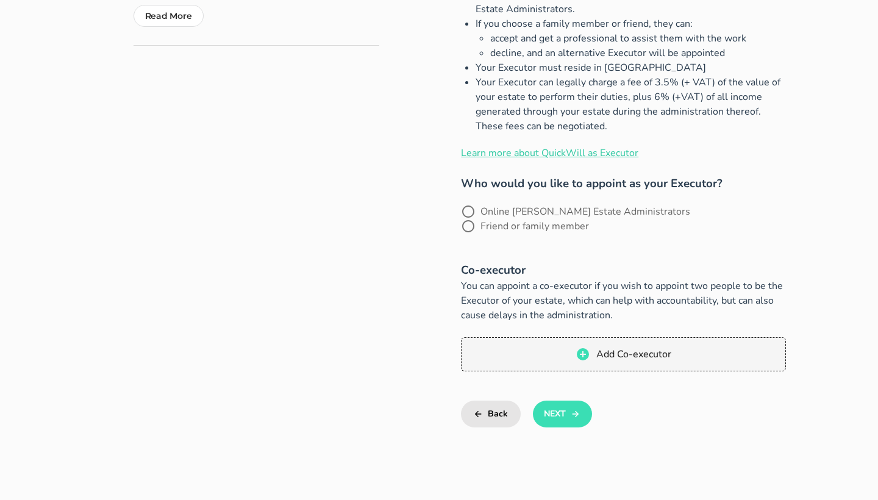
scroll to position [332, 0]
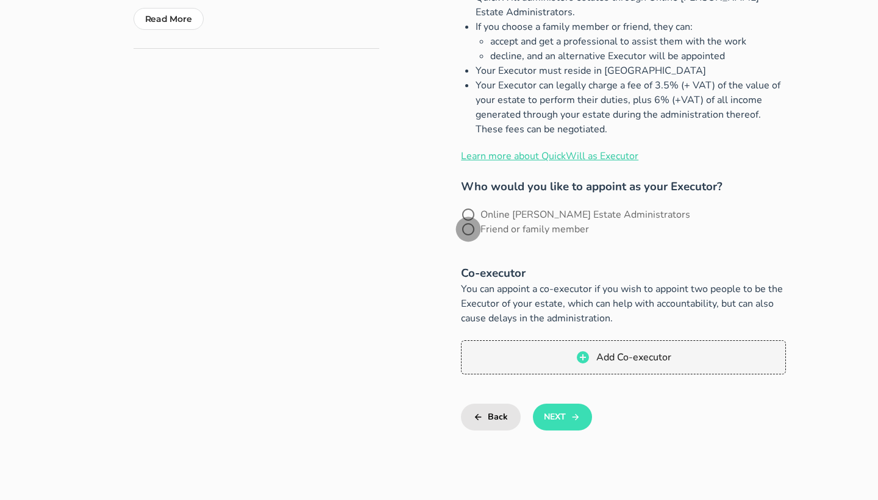
click at [479, 219] on div at bounding box center [468, 229] width 21 height 21
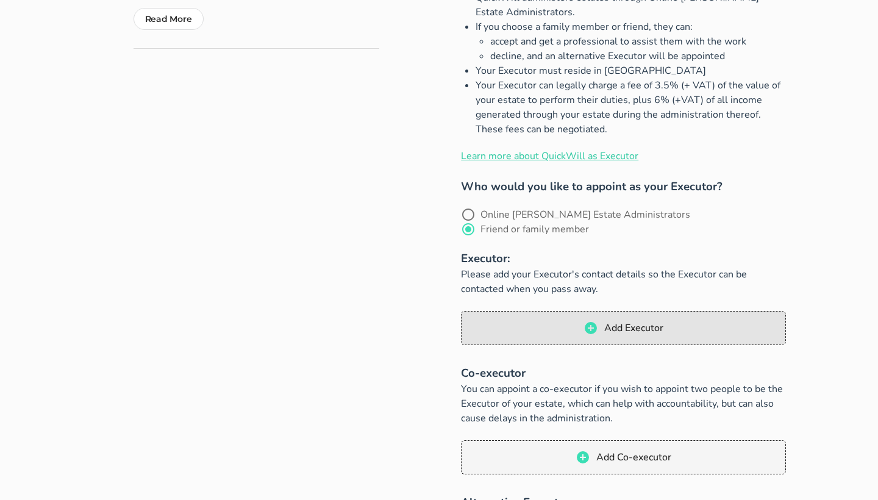
click at [636, 321] on span "Add Executor" at bounding box center [633, 327] width 60 height 13
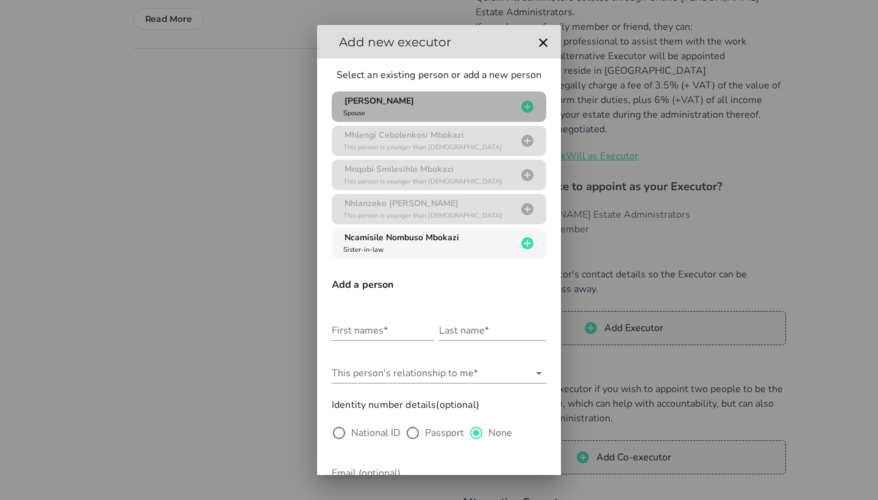
click at [414, 103] on span "[PERSON_NAME]" at bounding box center [379, 101] width 70 height 12
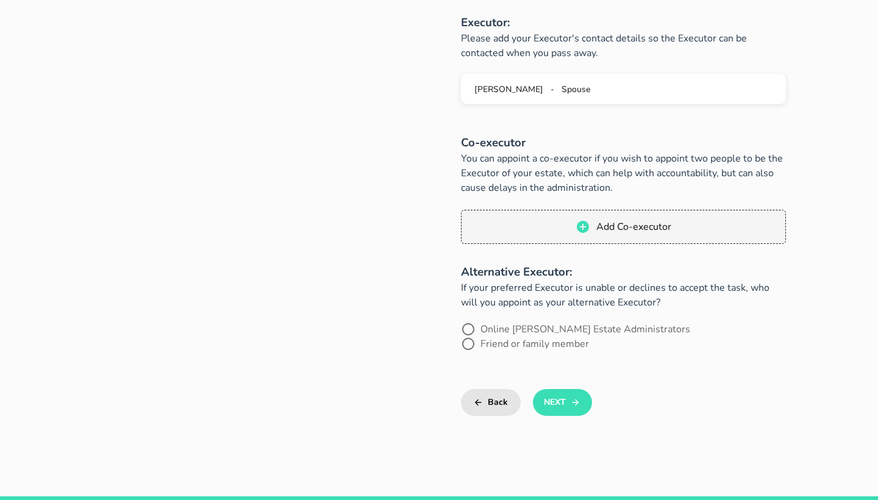
scroll to position [675, 0]
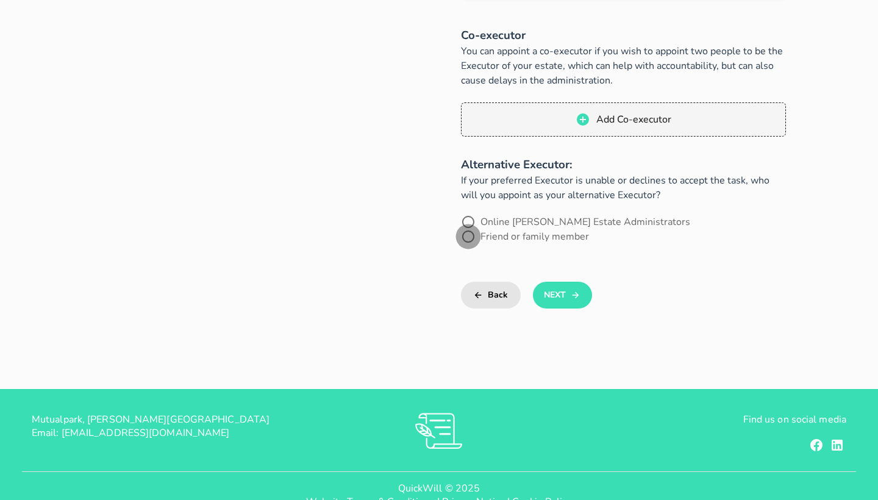
click at [479, 226] on div at bounding box center [468, 236] width 21 height 21
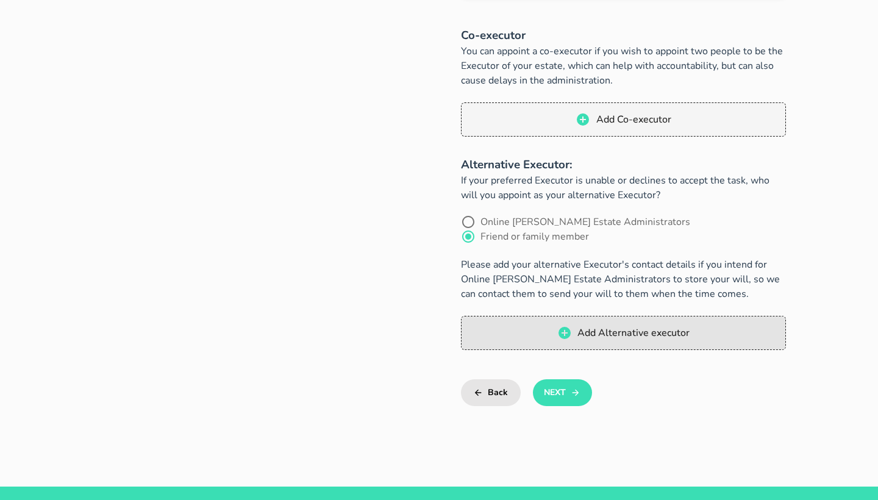
click at [630, 316] on button "Add Alternative executor" at bounding box center [623, 333] width 324 height 34
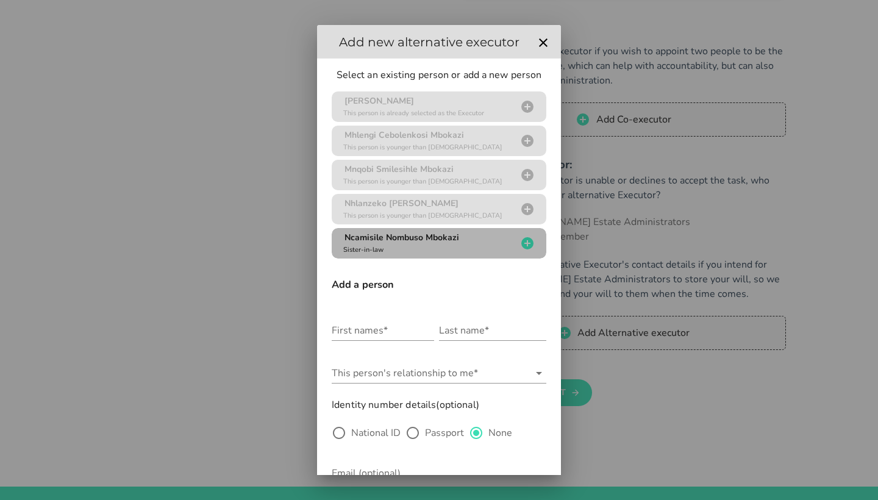
click at [427, 237] on span "Ncamisile Nombuso Mbokazi" at bounding box center [401, 238] width 115 height 12
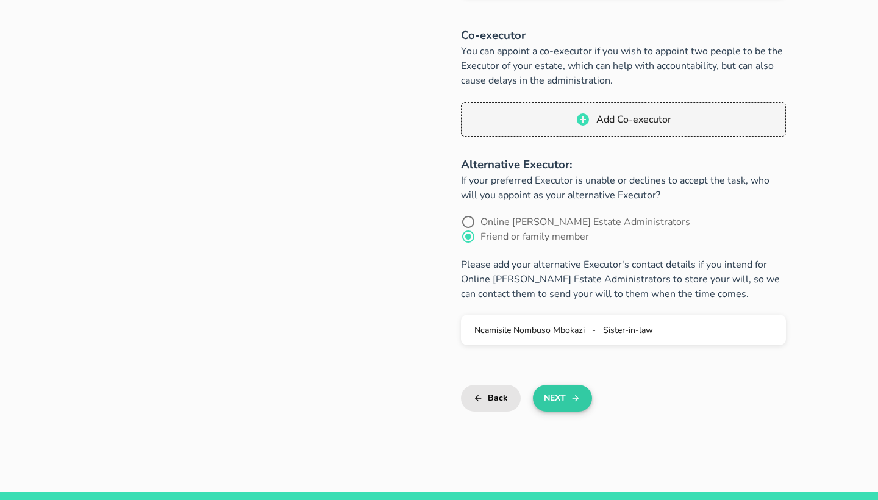
click at [562, 385] on button "Next" at bounding box center [562, 398] width 59 height 27
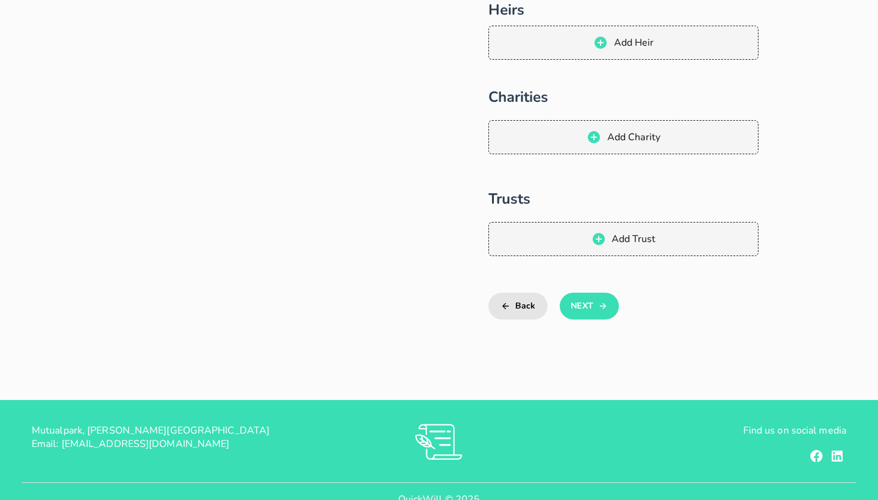
scroll to position [212, 0]
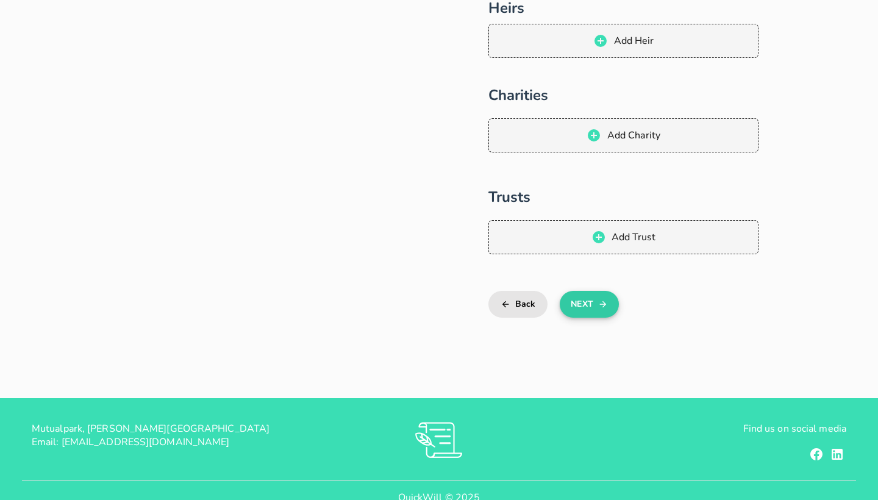
click at [582, 299] on button "Next" at bounding box center [589, 304] width 59 height 27
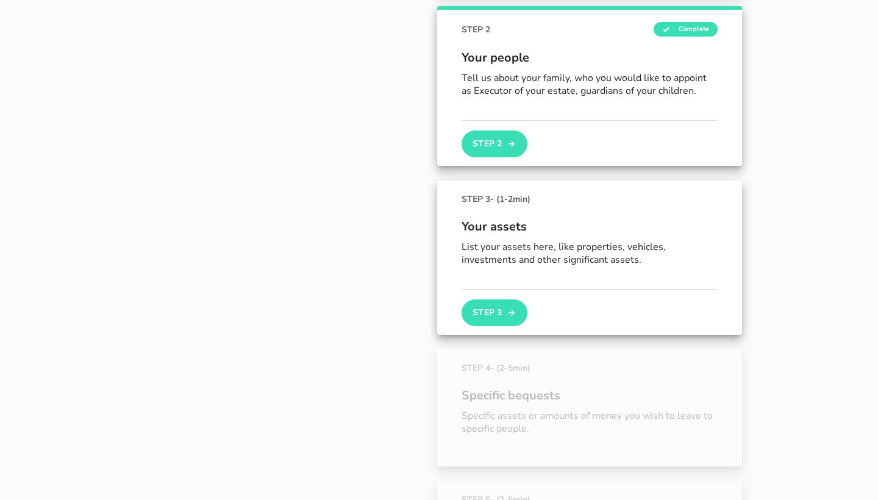
scroll to position [241, 0]
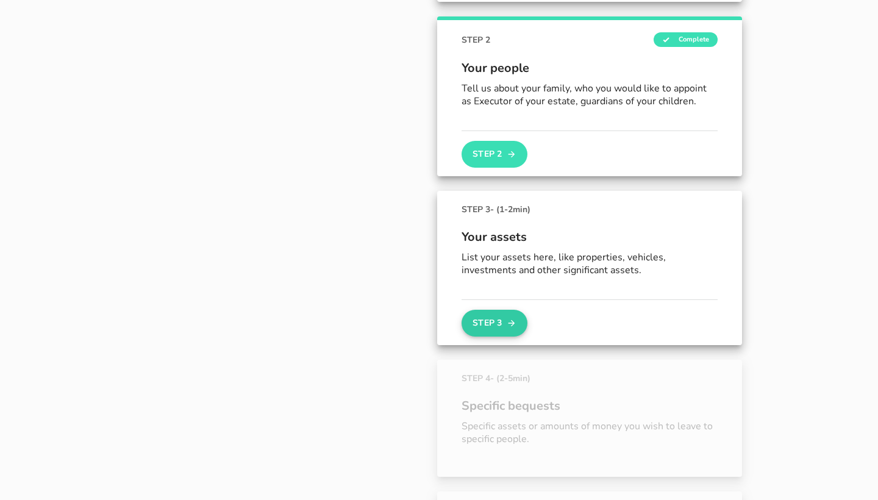
click at [496, 319] on button "Step 3" at bounding box center [495, 323] width 66 height 27
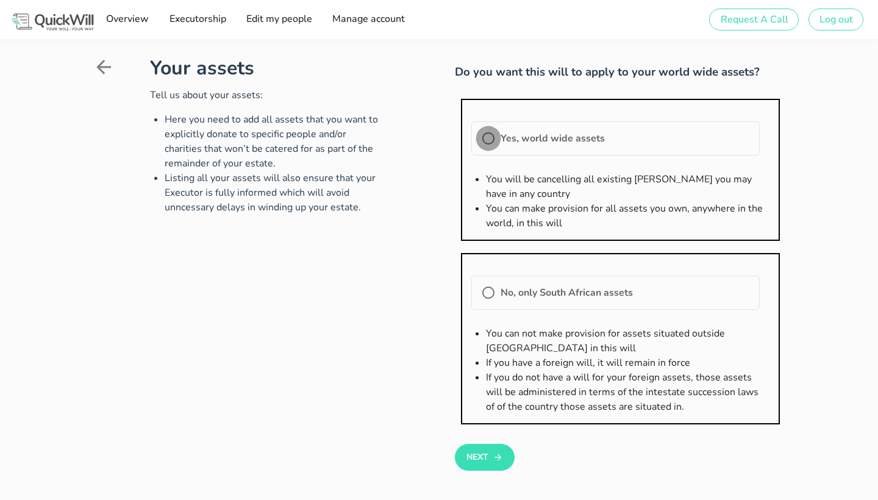
click at [490, 137] on div at bounding box center [488, 138] width 21 height 21
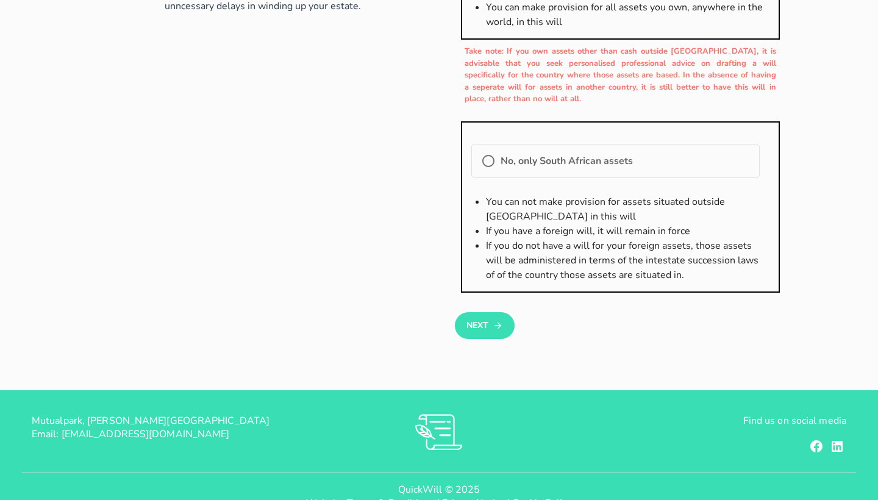
scroll to position [223, 0]
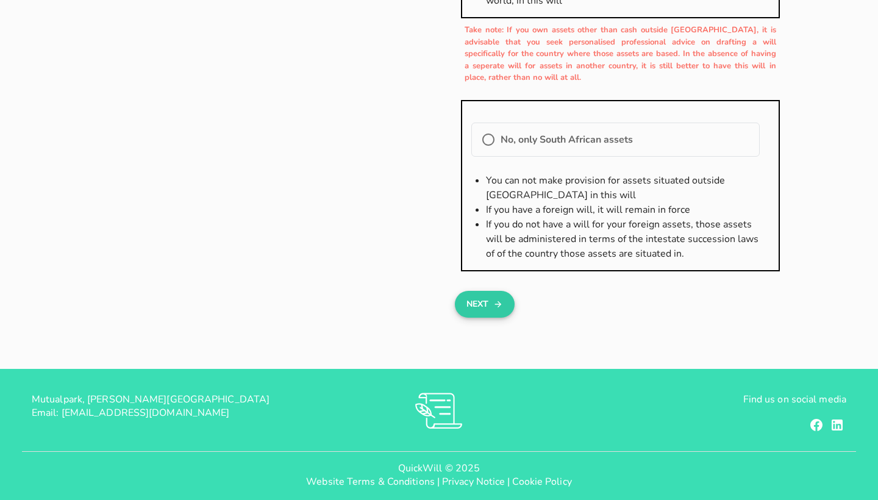
click at [483, 301] on button "Next" at bounding box center [484, 304] width 59 height 27
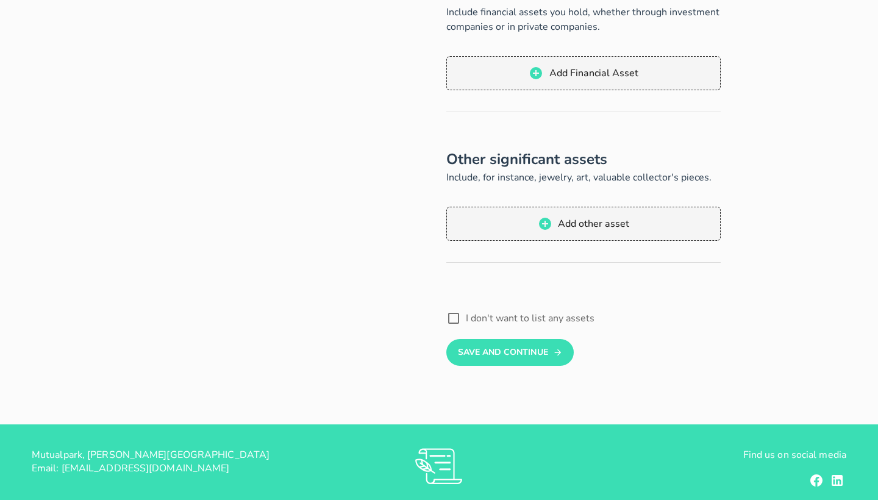
scroll to position [498, 0]
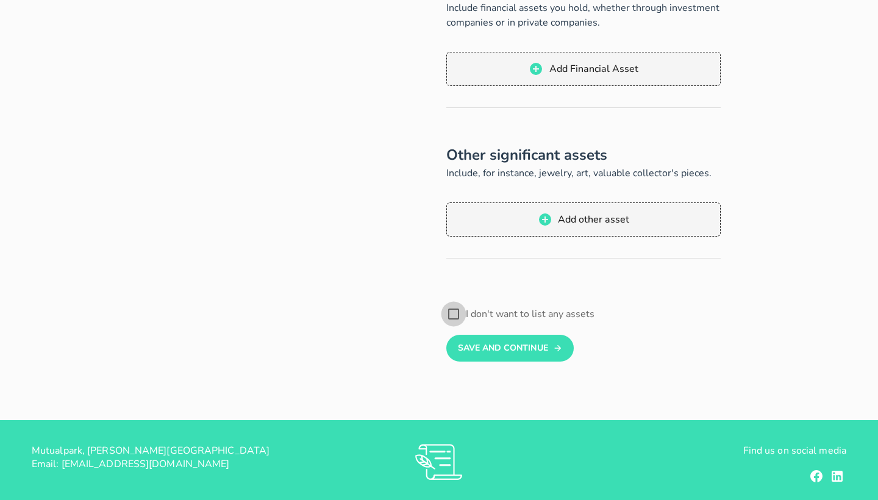
click at [452, 313] on div at bounding box center [453, 314] width 21 height 21
click at [500, 344] on button "Save And Continue" at bounding box center [509, 348] width 127 height 27
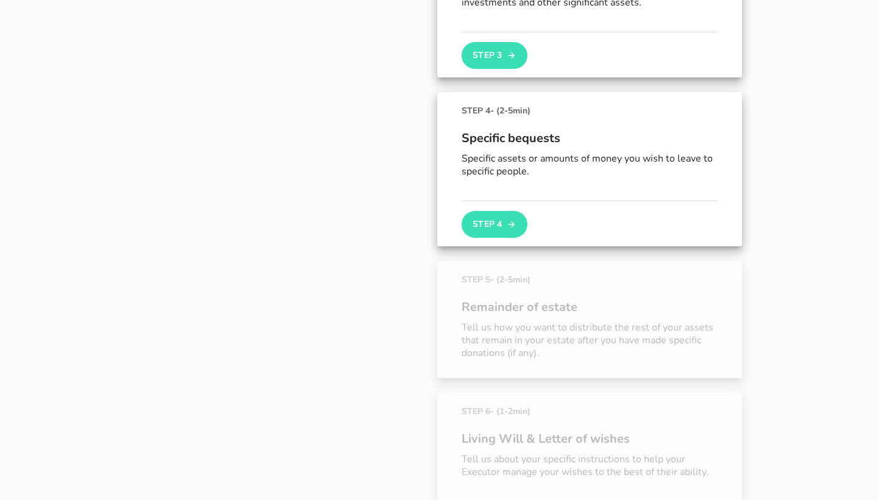
scroll to position [522, 0]
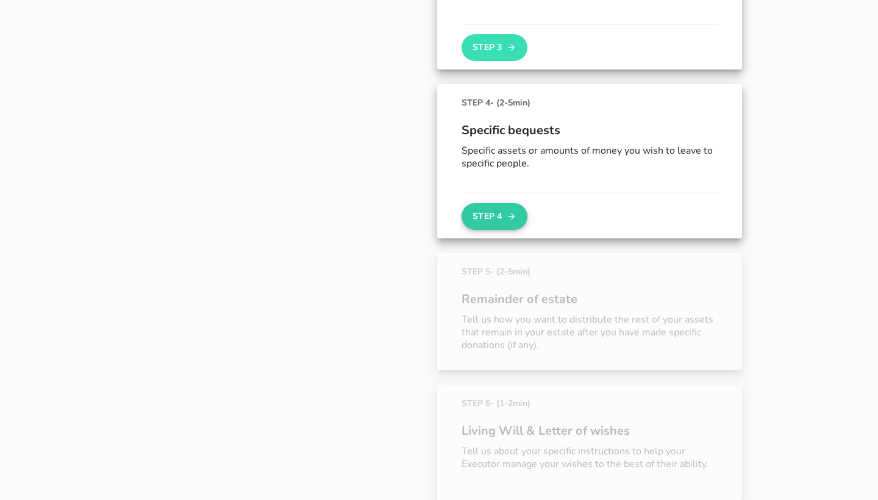
click at [482, 213] on button "Step 4" at bounding box center [495, 216] width 66 height 27
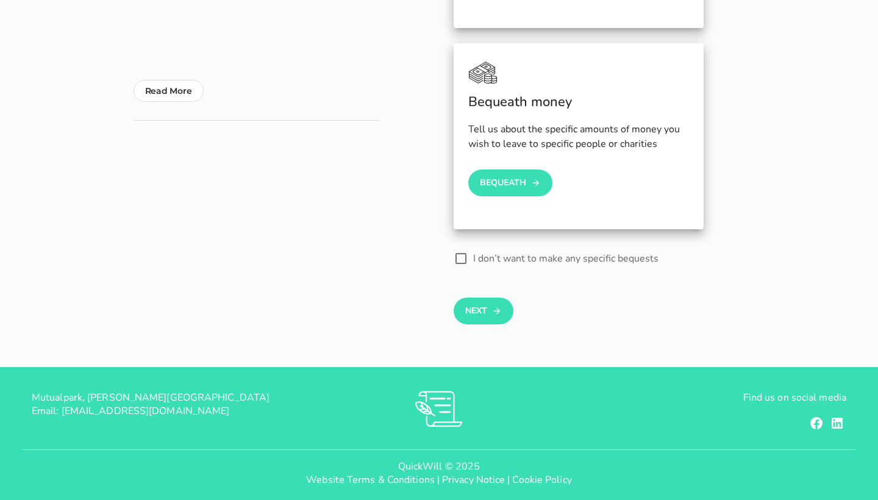
scroll to position [344, 0]
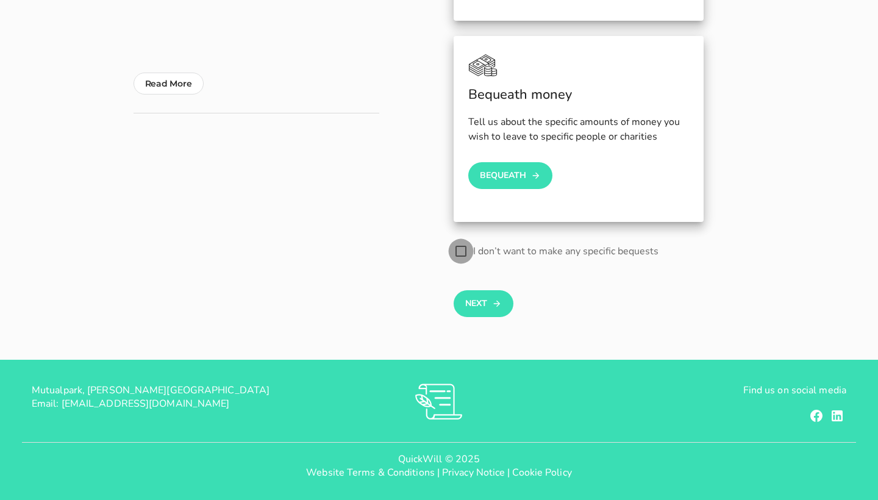
click at [462, 255] on div at bounding box center [461, 251] width 21 height 21
click at [476, 302] on button "Next" at bounding box center [483, 303] width 59 height 27
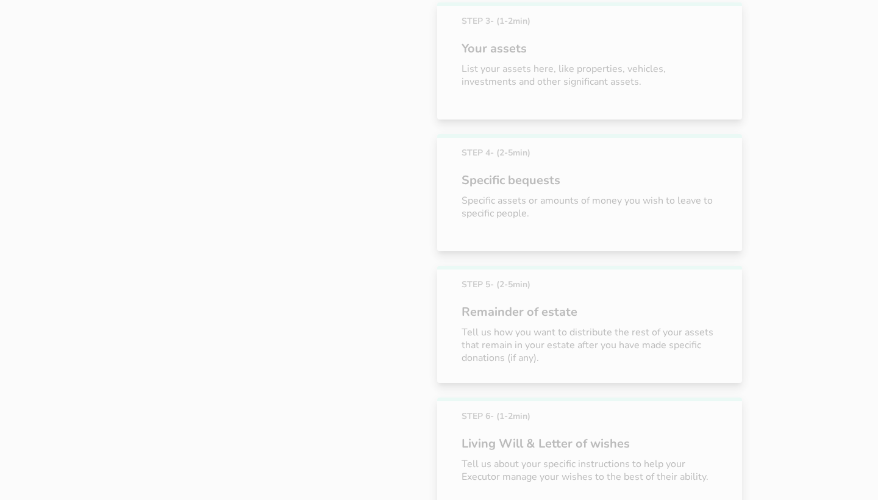
scroll to position [463, 0]
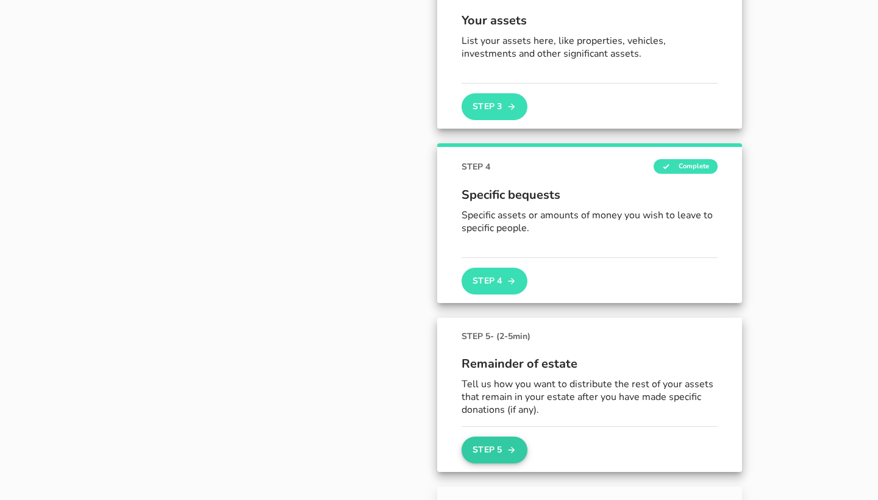
click at [502, 443] on button "Step 5" at bounding box center [495, 450] width 66 height 27
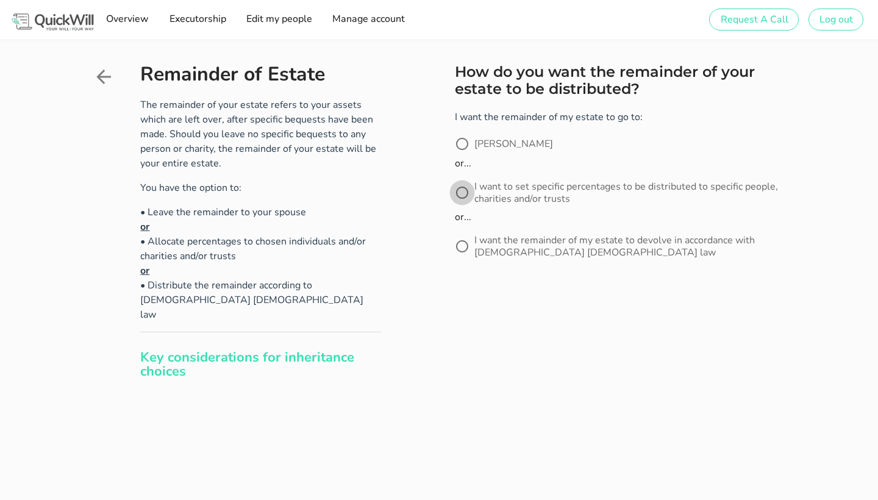
click at [467, 189] on div at bounding box center [462, 192] width 21 height 21
click at [491, 309] on button "Next" at bounding box center [484, 309] width 59 height 27
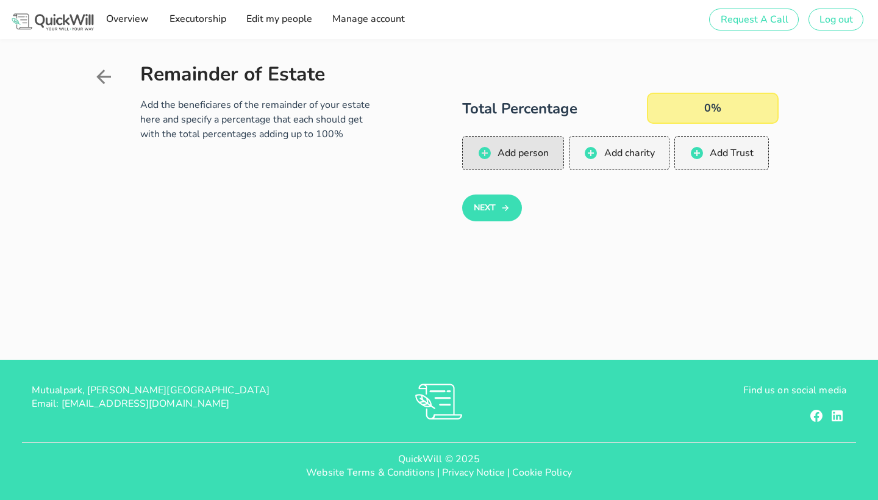
click at [529, 154] on span "Add person" at bounding box center [523, 152] width 52 height 13
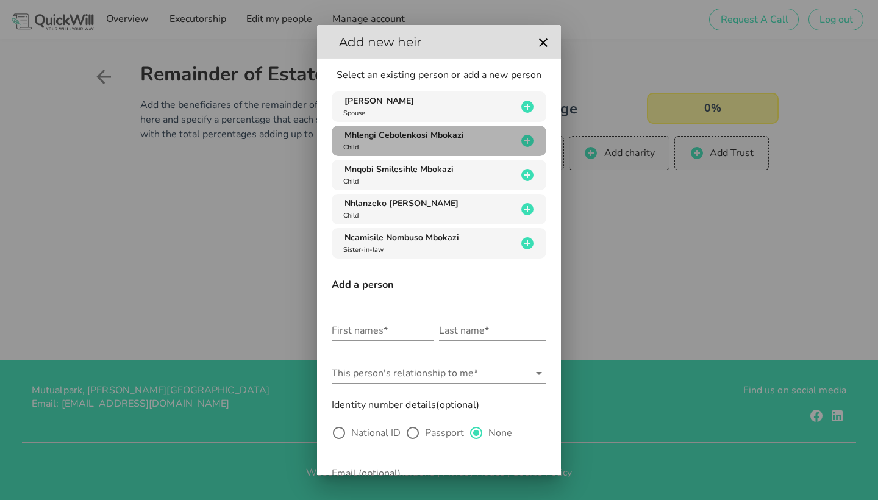
click at [490, 138] on div "Mhlengi Cebolenkosi Mbokazi Child" at bounding box center [429, 140] width 176 height 23
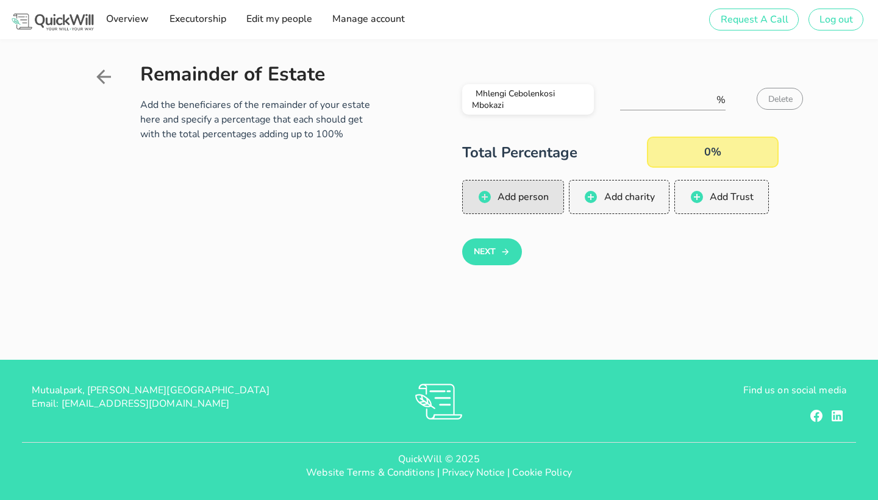
click at [537, 188] on button "Add person" at bounding box center [513, 197] width 102 height 34
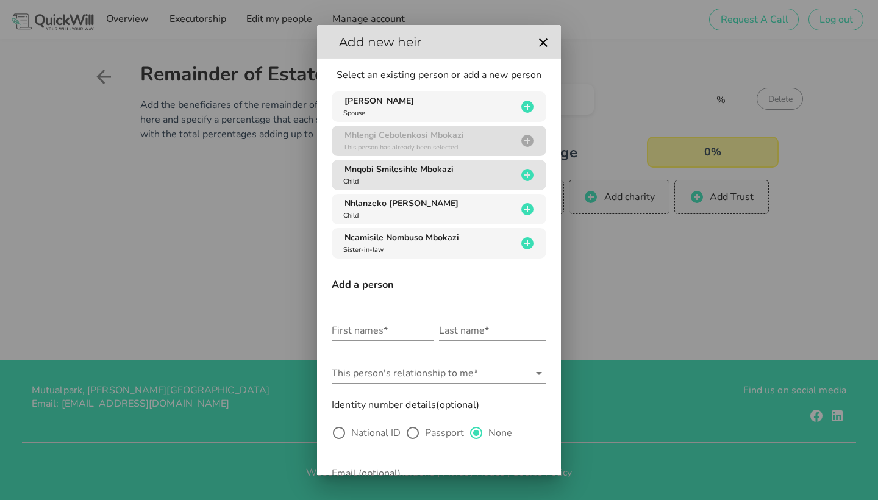
click at [454, 173] on div "Mnqobi Smilesihle Mbokazi Child" at bounding box center [429, 174] width 176 height 23
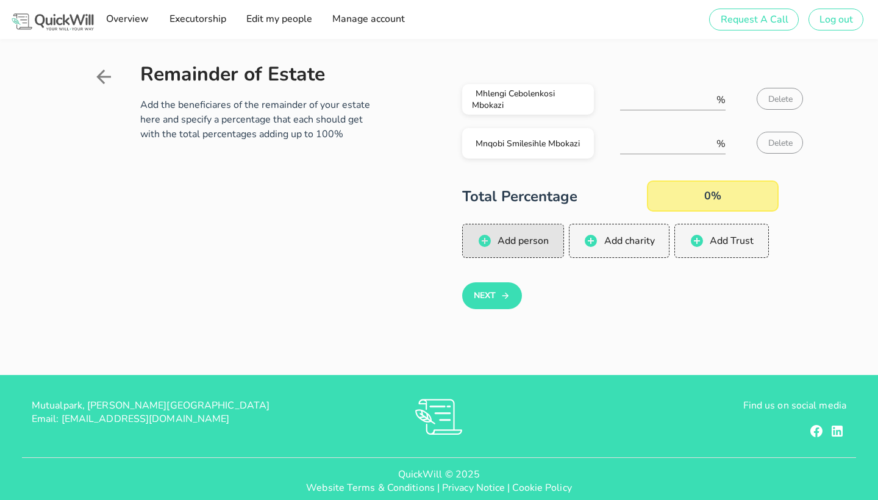
click at [510, 230] on button "Add person" at bounding box center [513, 241] width 102 height 34
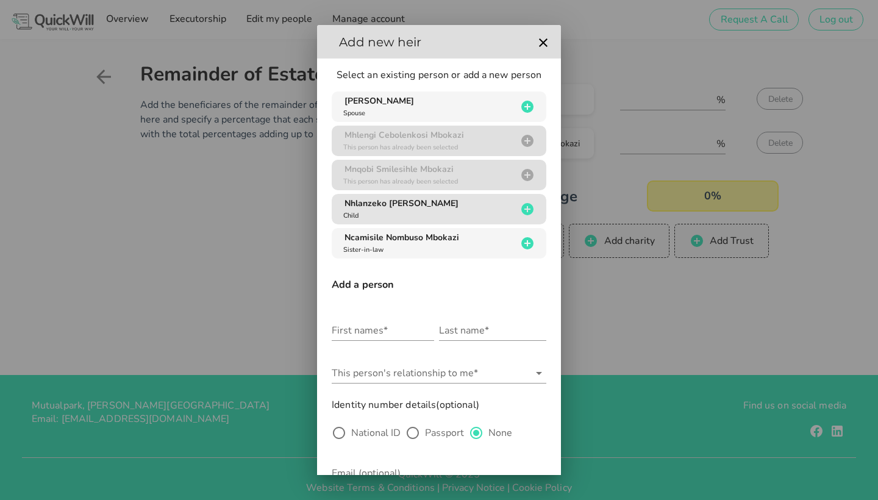
click at [443, 212] on div "Nhlanzeko Khethelo Mbokazi Child" at bounding box center [429, 209] width 176 height 23
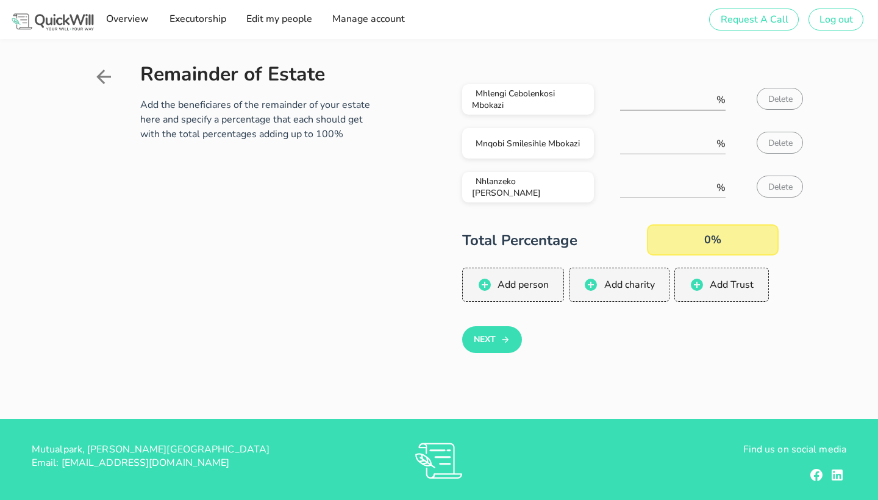
type input "1"
click at [708, 98] on input "1" at bounding box center [667, 100] width 94 height 20
type input "33"
click at [682, 142] on input "number" at bounding box center [667, 144] width 94 height 20
type input "33"
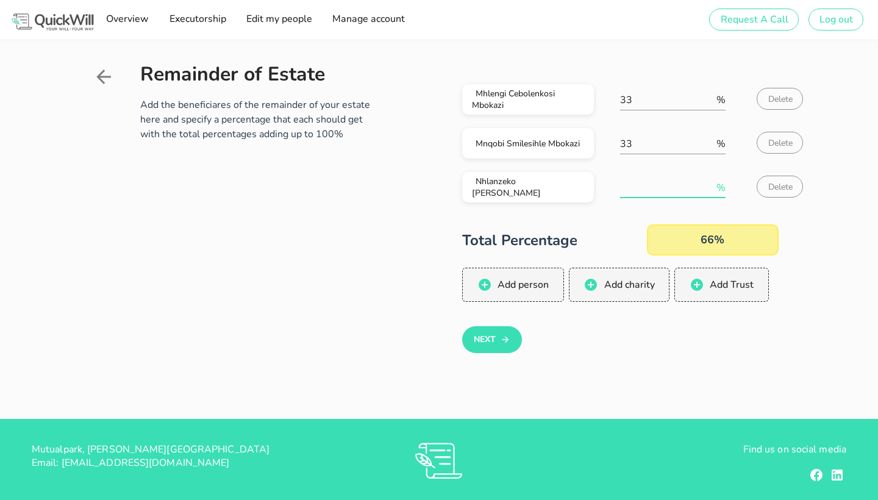
click at [673, 182] on input "number" at bounding box center [667, 188] width 94 height 20
type input "34"
click at [485, 340] on button "Next" at bounding box center [491, 339] width 59 height 27
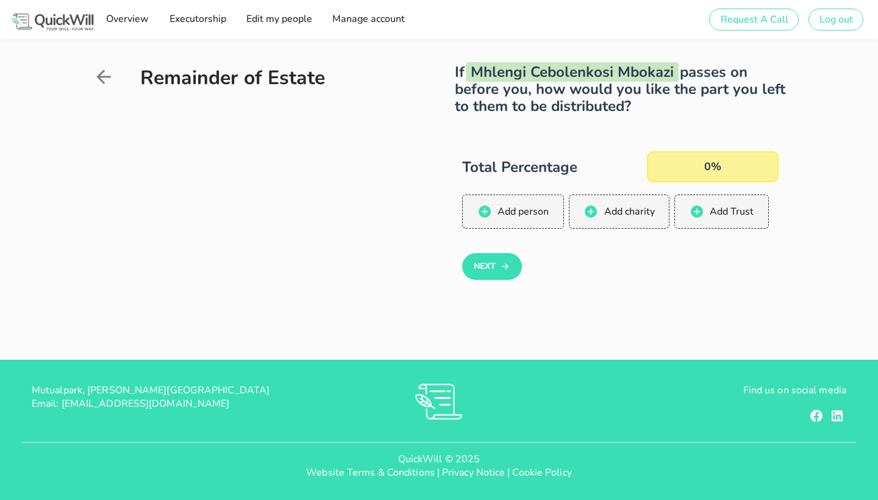
click at [698, 171] on div "0%" at bounding box center [713, 166] width 132 height 31
click at [701, 165] on div "0%" at bounding box center [713, 166] width 132 height 31
click at [702, 165] on div "0%" at bounding box center [713, 166] width 132 height 31
click at [721, 165] on div "0%" at bounding box center [713, 166] width 132 height 31
click at [526, 207] on span "Add person" at bounding box center [523, 211] width 52 height 13
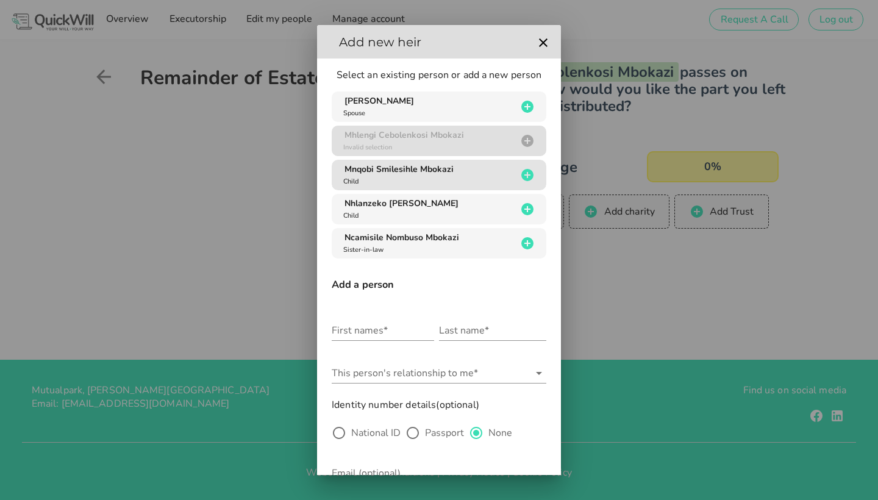
click at [419, 178] on div "Mnqobi Smilesihle Mbokazi Child" at bounding box center [429, 174] width 176 height 23
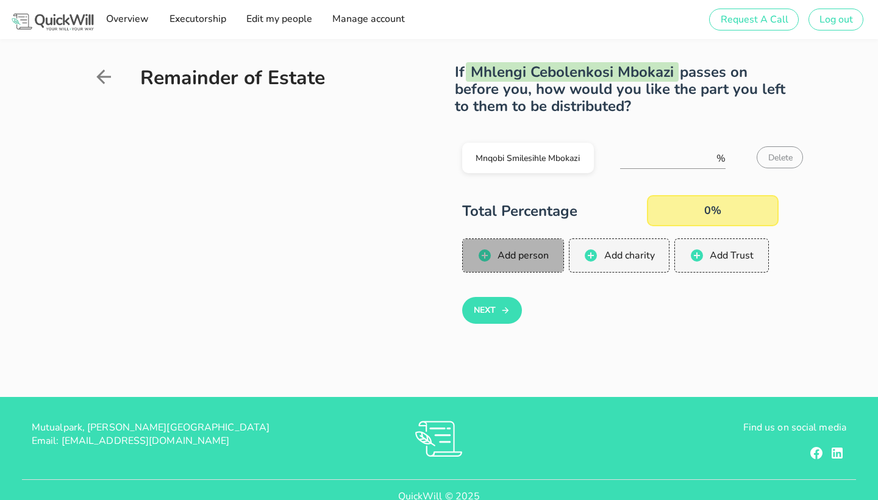
click at [520, 249] on span "Add person" at bounding box center [523, 255] width 52 height 13
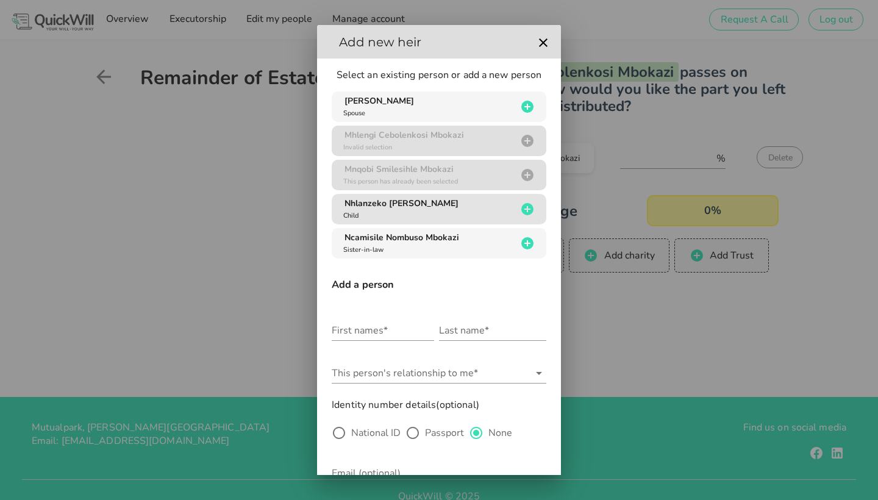
click at [444, 209] on div "Nhlanzeko Khethelo Mbokazi Child" at bounding box center [429, 209] width 176 height 23
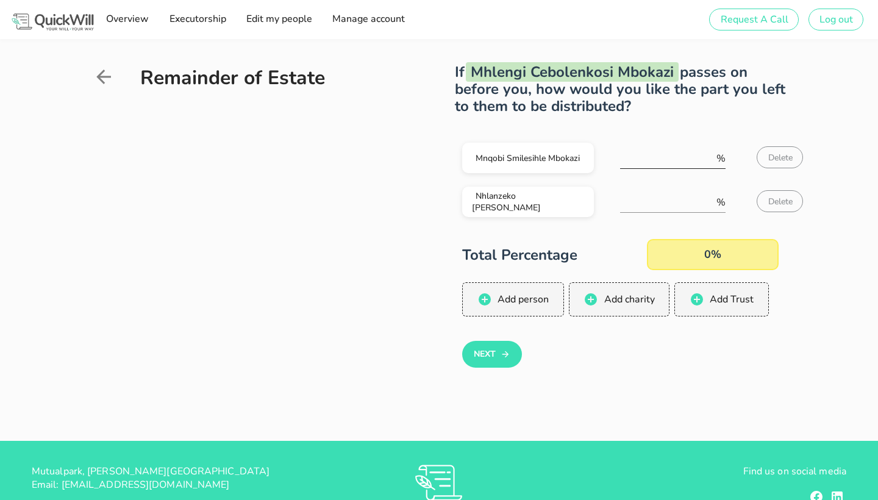
click at [665, 162] on input "number" at bounding box center [667, 159] width 94 height 20
type input "50"
click at [655, 204] on input "number" at bounding box center [667, 203] width 94 height 20
type input "50"
click at [505, 348] on icon "button" at bounding box center [506, 354] width 10 height 15
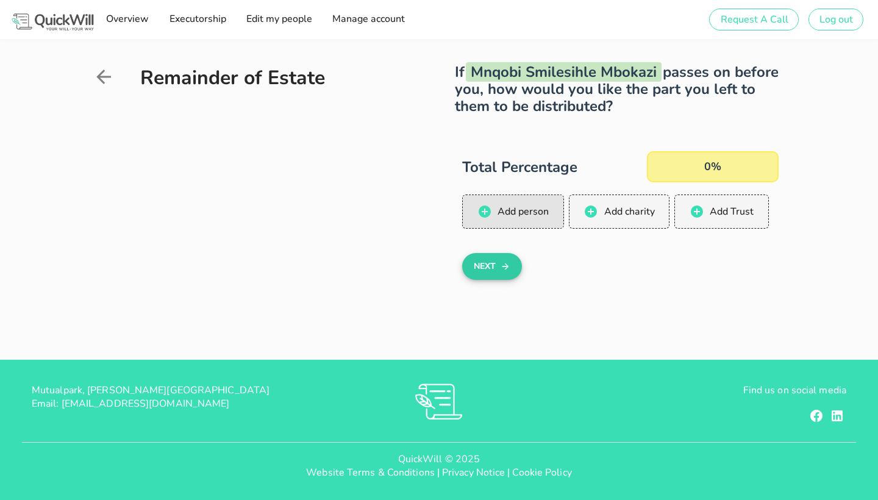
click at [512, 213] on span "Add person" at bounding box center [523, 211] width 52 height 13
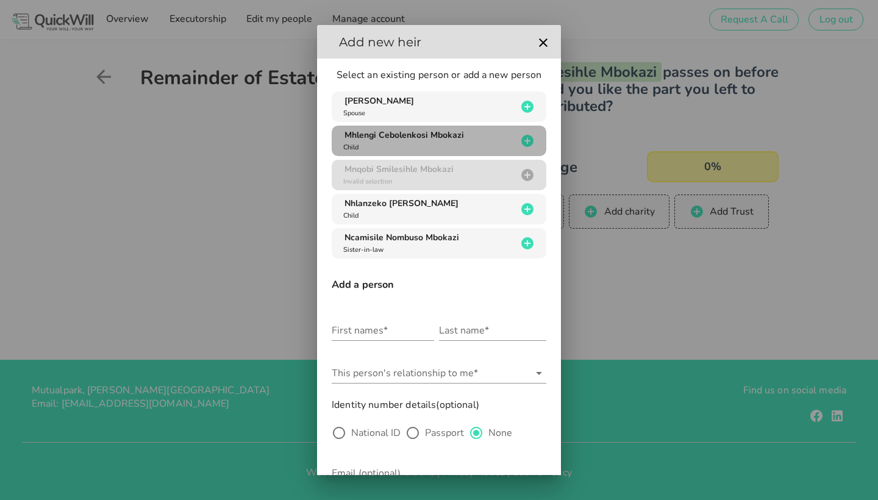
click at [421, 140] on span "Mhlengi Cebolenkosi Mbokazi" at bounding box center [404, 135] width 120 height 12
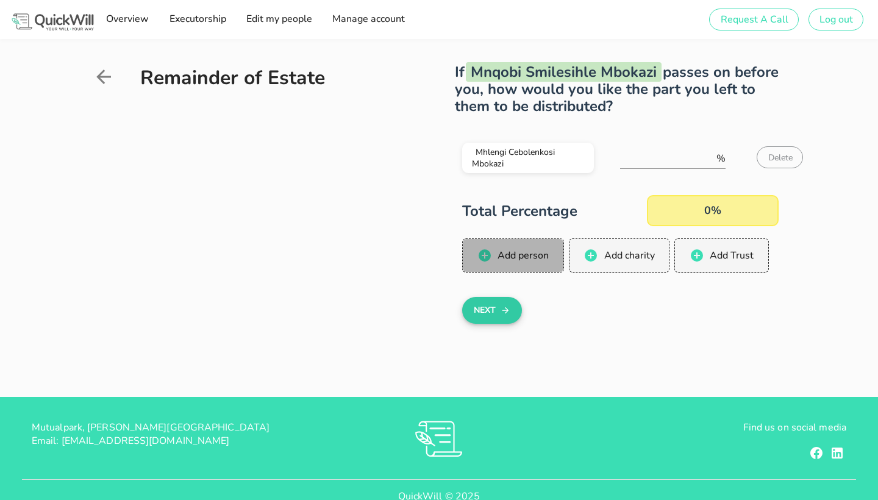
click at [519, 248] on button "Add person" at bounding box center [513, 255] width 102 height 34
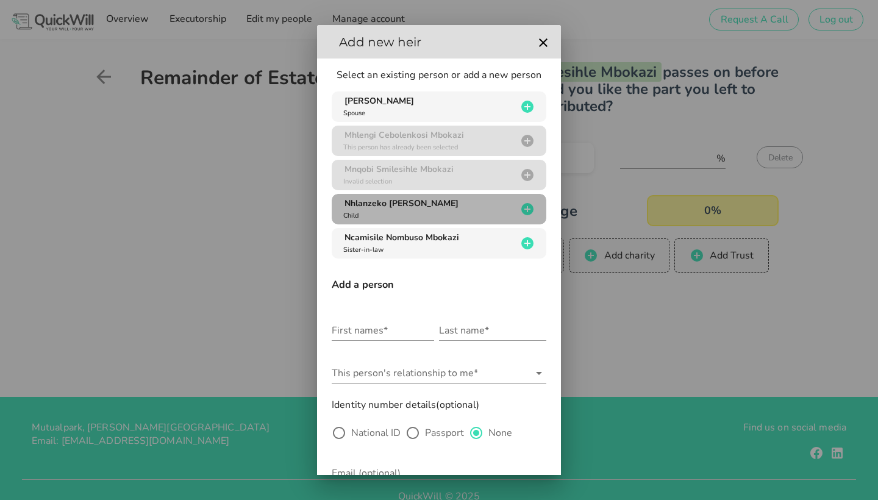
click at [415, 210] on div "Nhlanzeko Khethelo Mbokazi Child" at bounding box center [429, 209] width 176 height 23
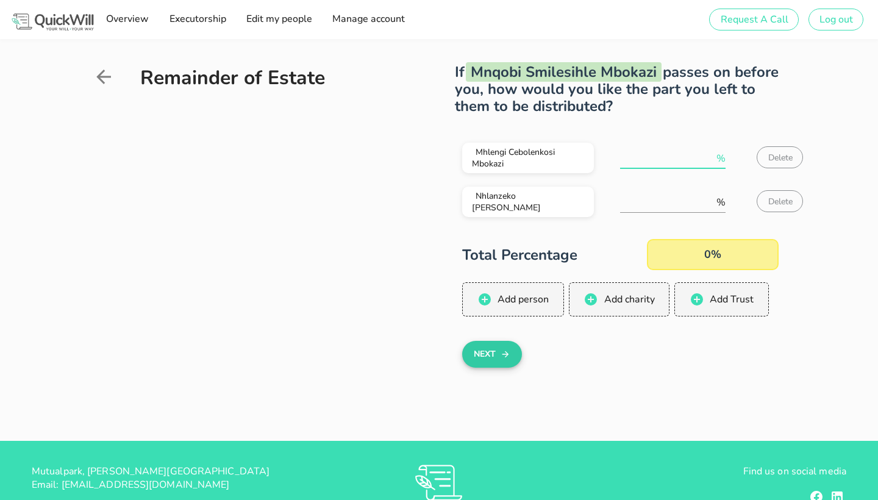
click at [671, 161] on input "number" at bounding box center [667, 159] width 94 height 20
type input "50"
click at [643, 201] on input "number" at bounding box center [667, 203] width 94 height 20
type input "50"
click at [500, 351] on button "Next" at bounding box center [491, 354] width 59 height 27
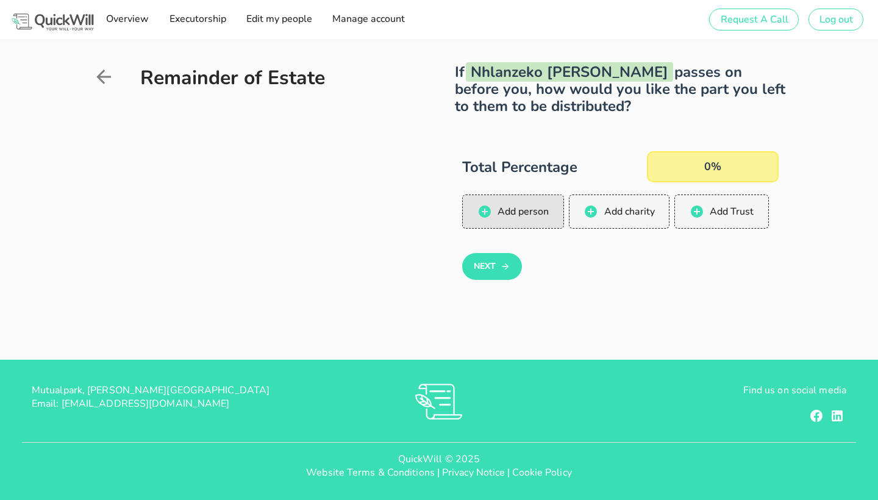
click at [530, 203] on button "Add person" at bounding box center [513, 212] width 102 height 34
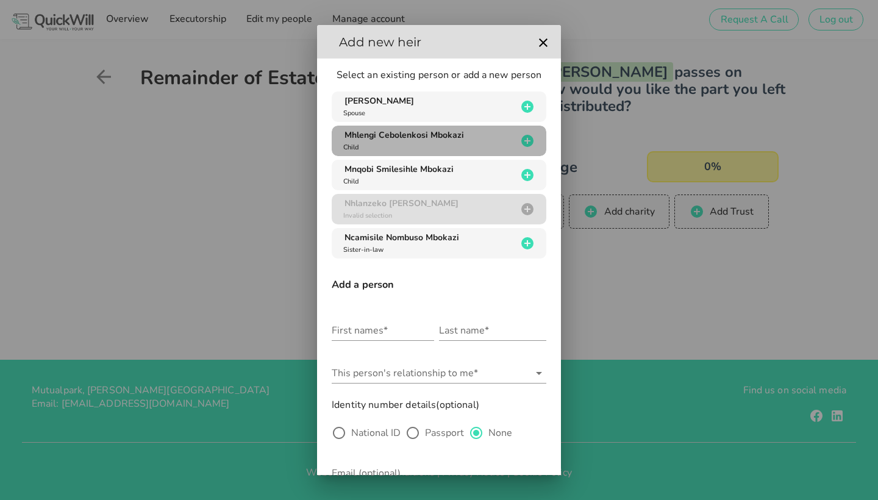
click at [447, 132] on span "Mhlengi Cebolenkosi Mbokazi" at bounding box center [404, 135] width 120 height 12
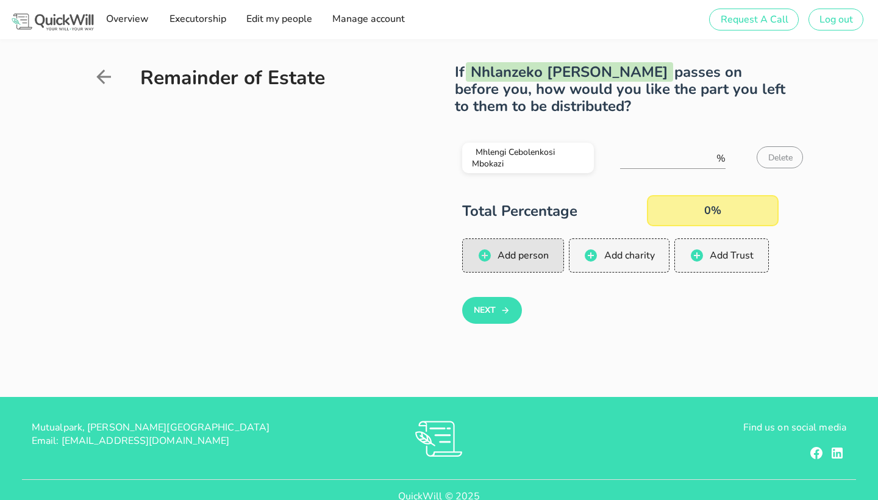
click at [512, 246] on button "Add person" at bounding box center [513, 255] width 102 height 34
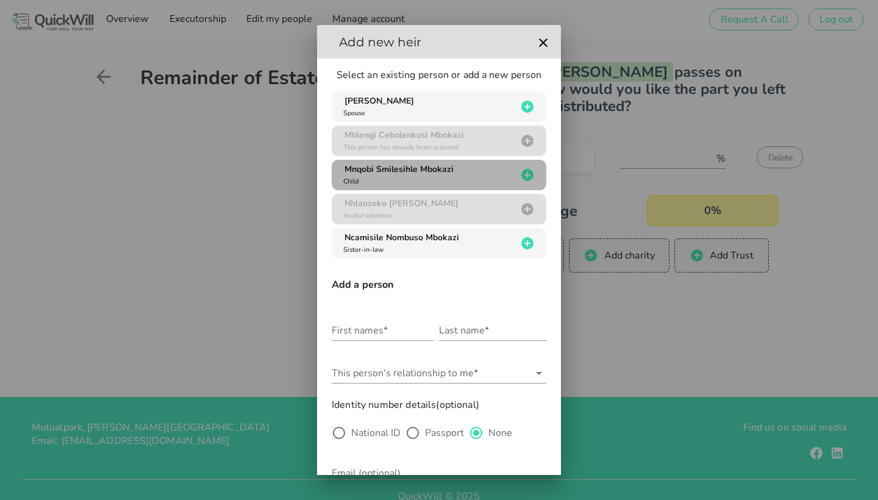
click at [421, 174] on span "Mnqobi Smilesihle Mbokazi" at bounding box center [398, 169] width 109 height 12
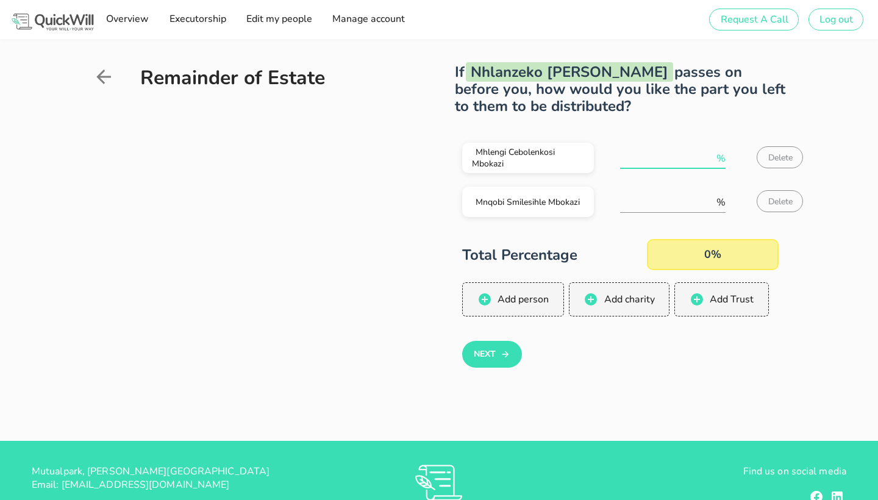
click at [655, 159] on input "number" at bounding box center [667, 159] width 94 height 20
type input "50"
click at [646, 197] on input "number" at bounding box center [667, 203] width 94 height 20
type input "50"
click at [493, 352] on button "Next" at bounding box center [491, 354] width 59 height 27
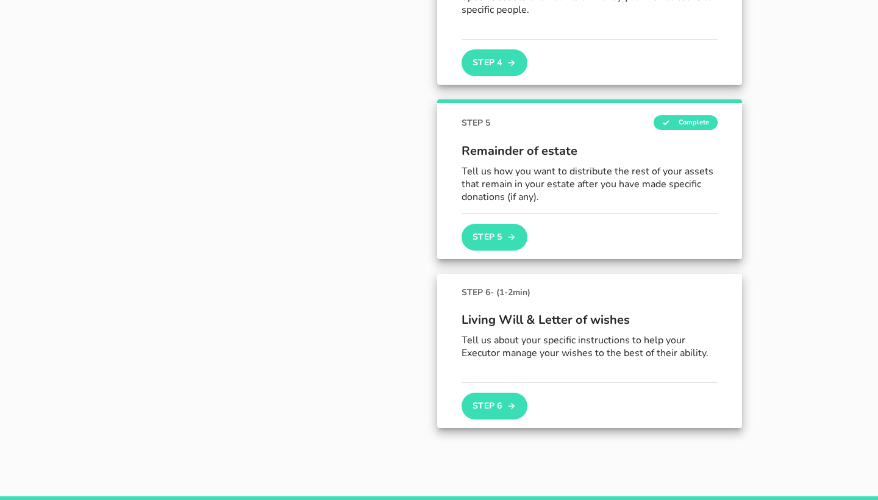
scroll to position [818, 0]
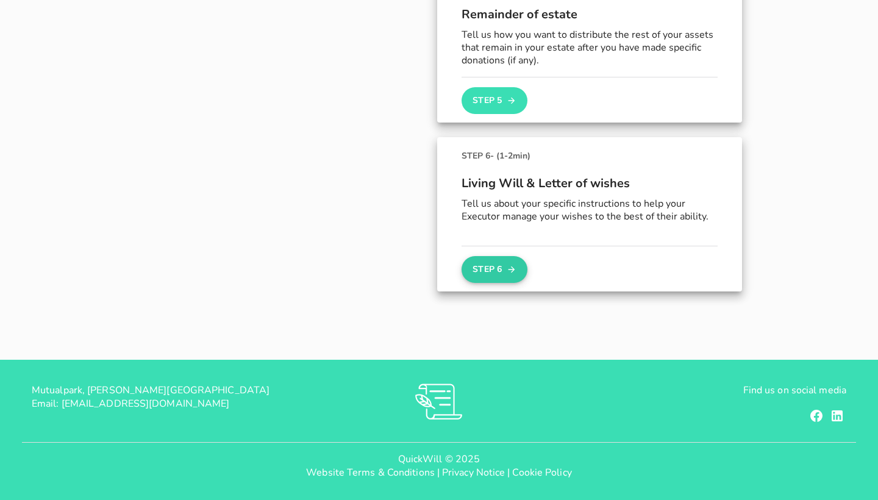
click at [496, 270] on button "Step 6" at bounding box center [495, 269] width 66 height 27
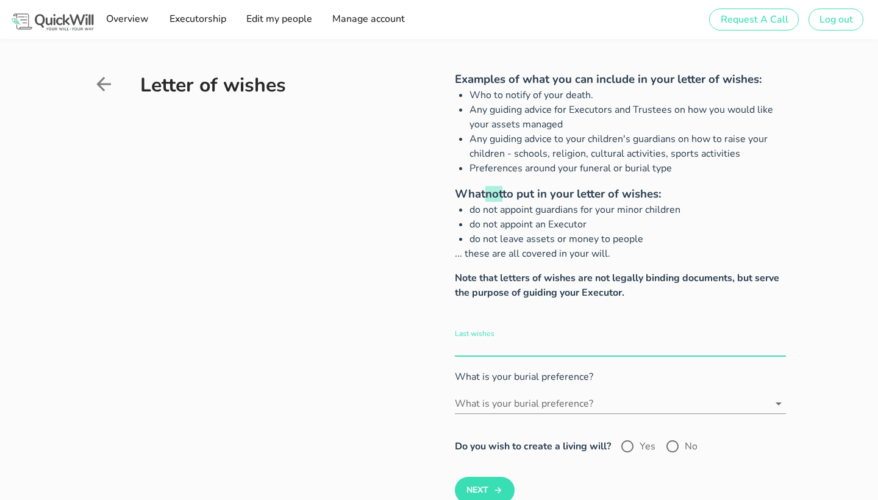
click at [621, 340] on input "Last wishes" at bounding box center [620, 347] width 330 height 20
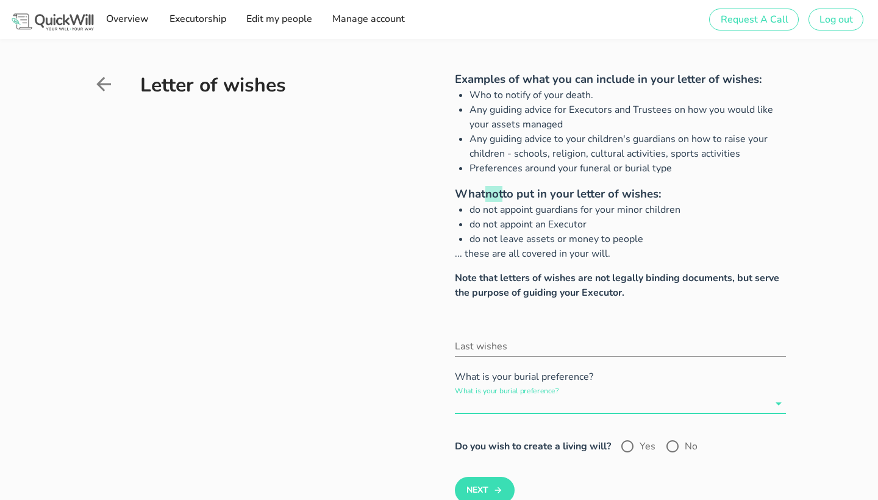
click at [545, 403] on input "What is your burial preference?" at bounding box center [611, 404] width 313 height 20
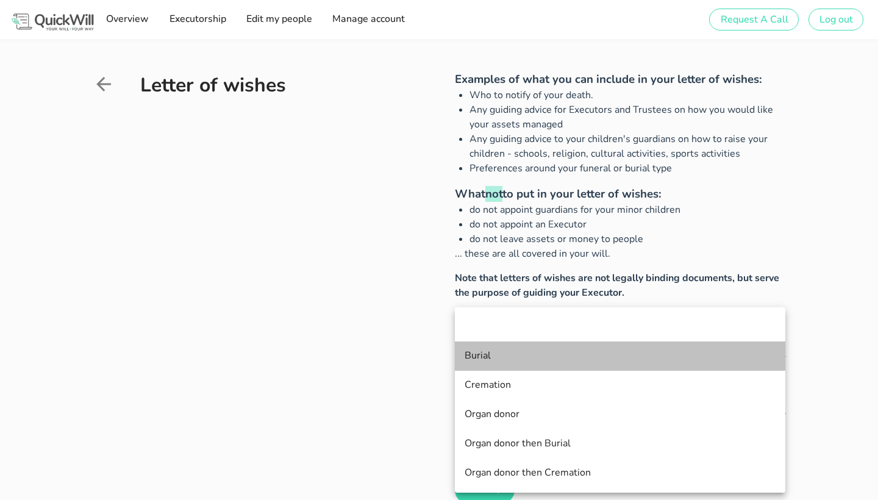
click at [487, 360] on div "Burial" at bounding box center [620, 356] width 311 height 12
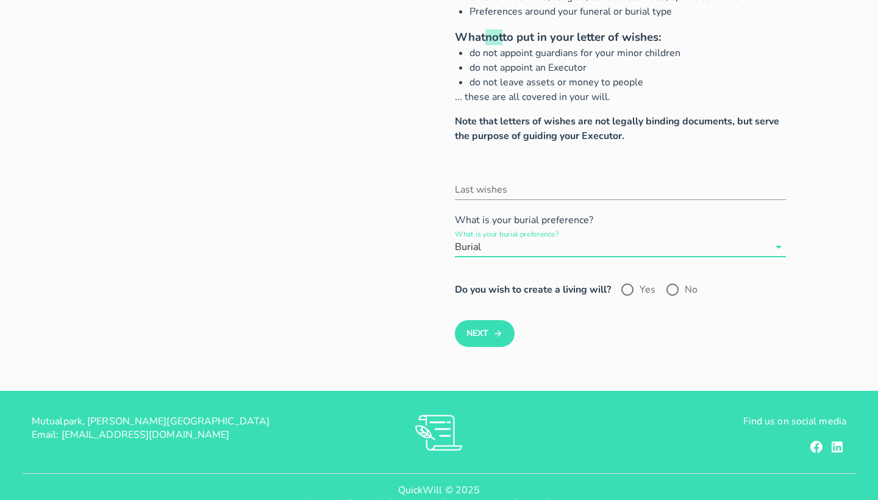
scroll to position [163, 0]
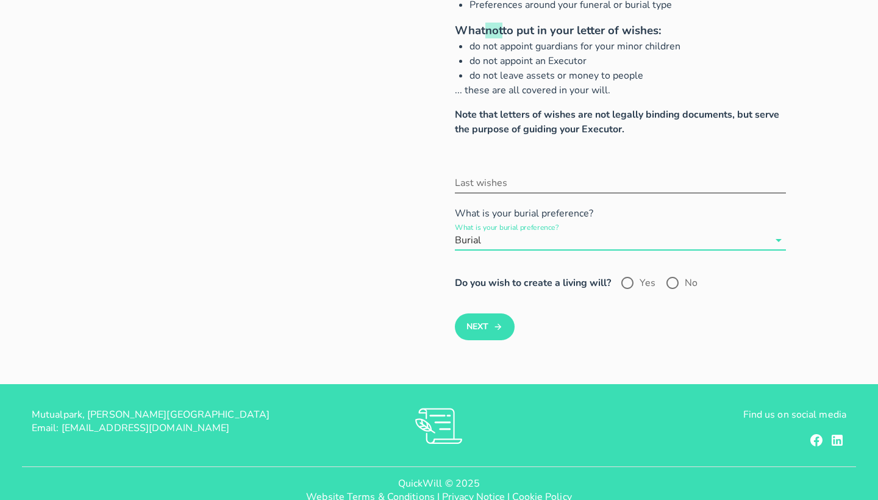
click at [513, 178] on input "Last wishes" at bounding box center [620, 183] width 330 height 20
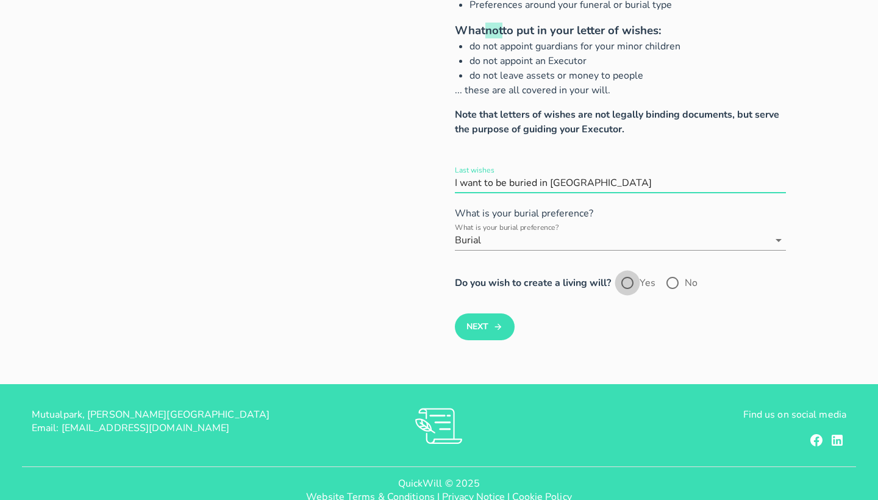
type input "I want to be buried in [GEOGRAPHIC_DATA]"
click at [628, 282] on div at bounding box center [627, 283] width 21 height 21
click at [490, 323] on button "Next" at bounding box center [484, 326] width 59 height 27
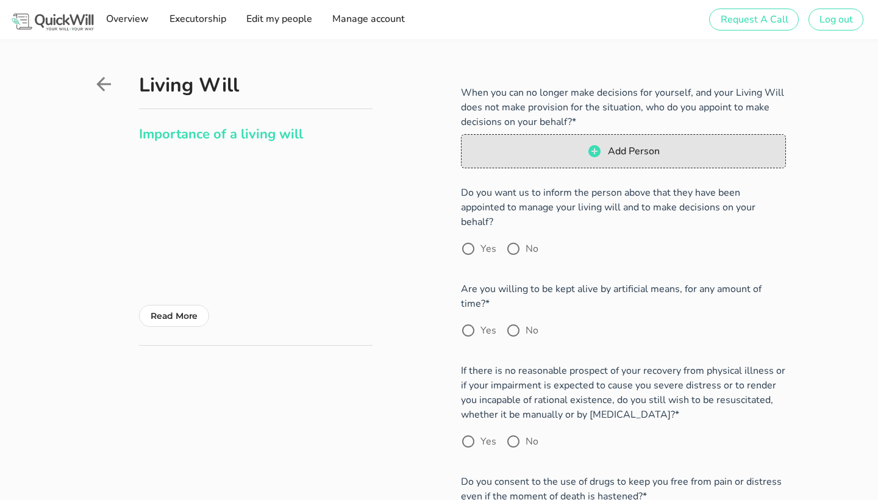
click at [580, 149] on span "Add Person" at bounding box center [623, 151] width 299 height 15
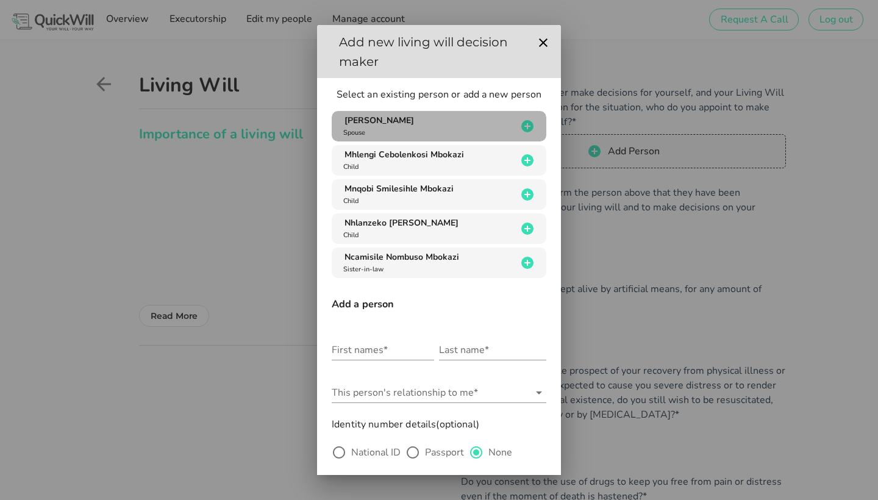
click at [414, 122] on span "[PERSON_NAME]" at bounding box center [379, 121] width 70 height 12
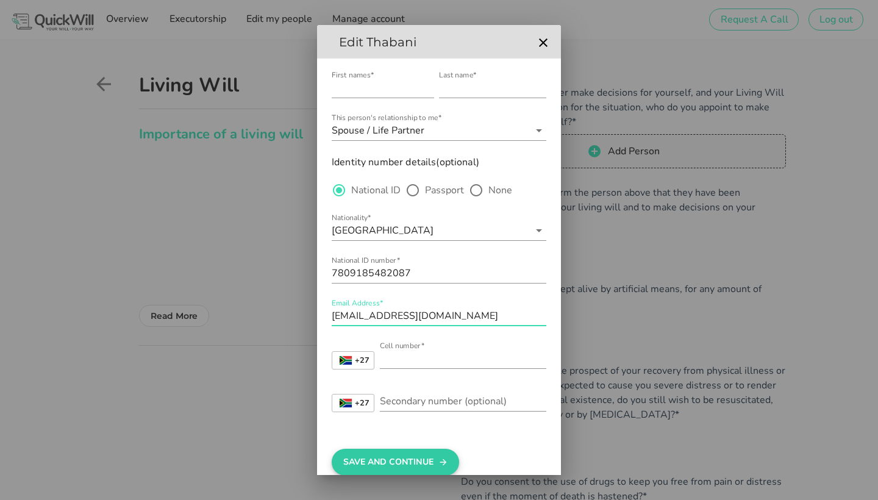
type input "[EMAIL_ADDRESS][DOMAIN_NAME]"
click at [396, 461] on button "Save And Continue" at bounding box center [395, 462] width 127 height 27
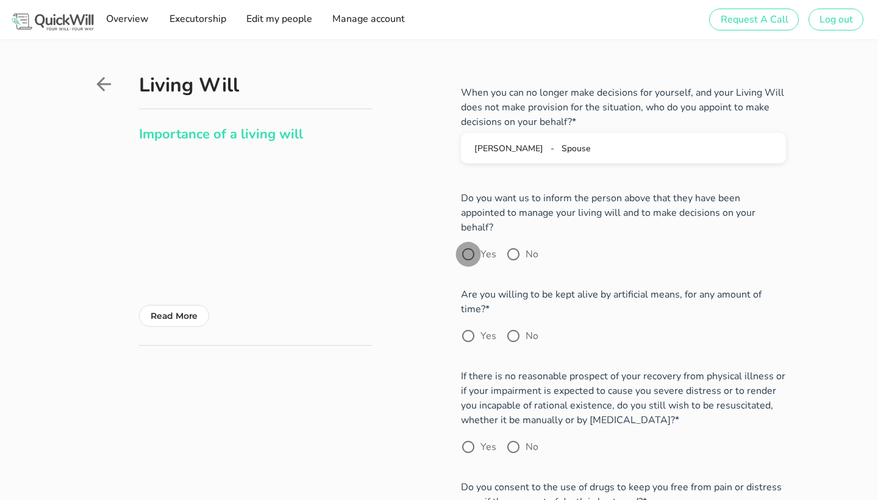
click at [467, 244] on div at bounding box center [468, 254] width 21 height 21
click at [472, 326] on div at bounding box center [468, 336] width 21 height 21
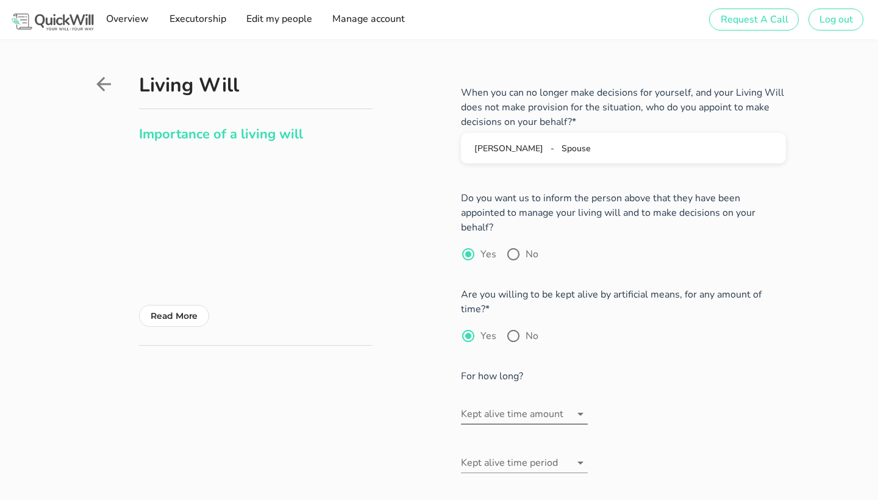
click at [534, 404] on input "Kept alive time amount" at bounding box center [516, 414] width 110 height 20
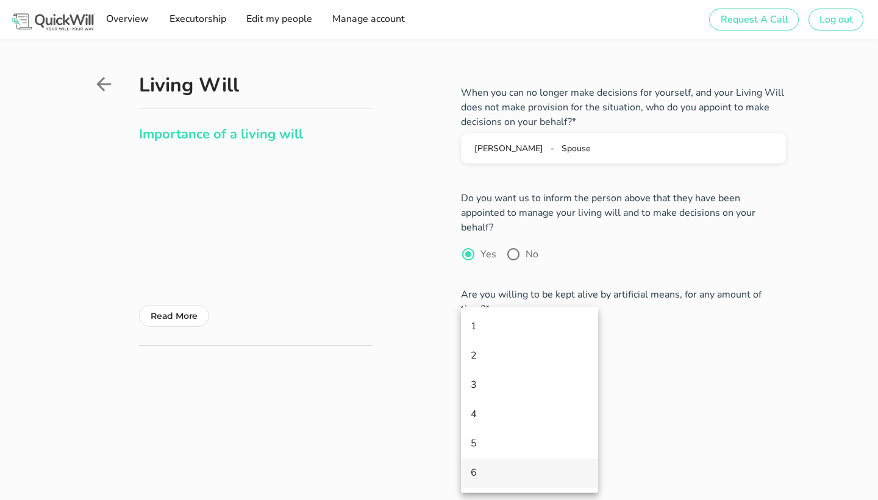
click at [485, 466] on div "6" at bounding box center [530, 473] width 118 height 26
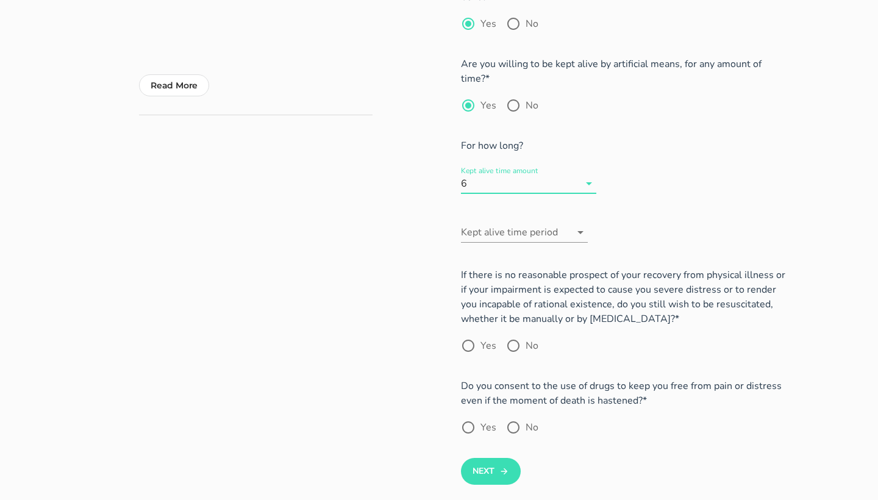
scroll to position [234, 0]
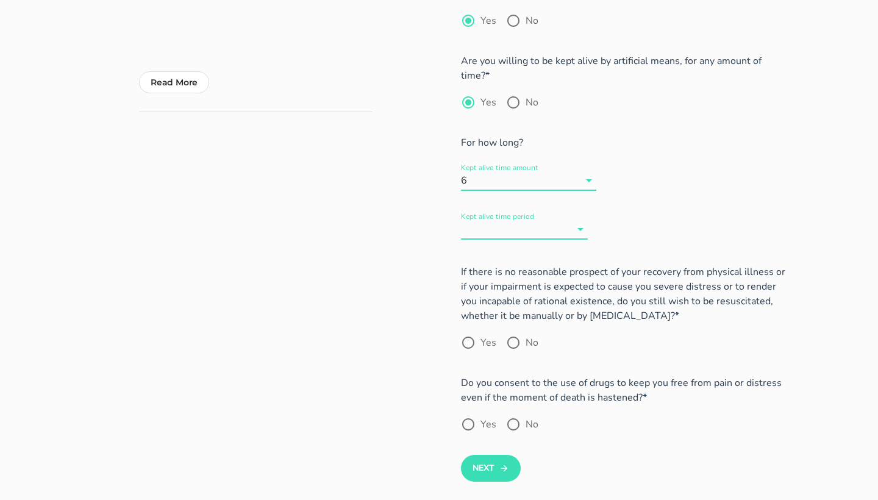
click at [543, 220] on input "Kept alive time period" at bounding box center [516, 230] width 110 height 20
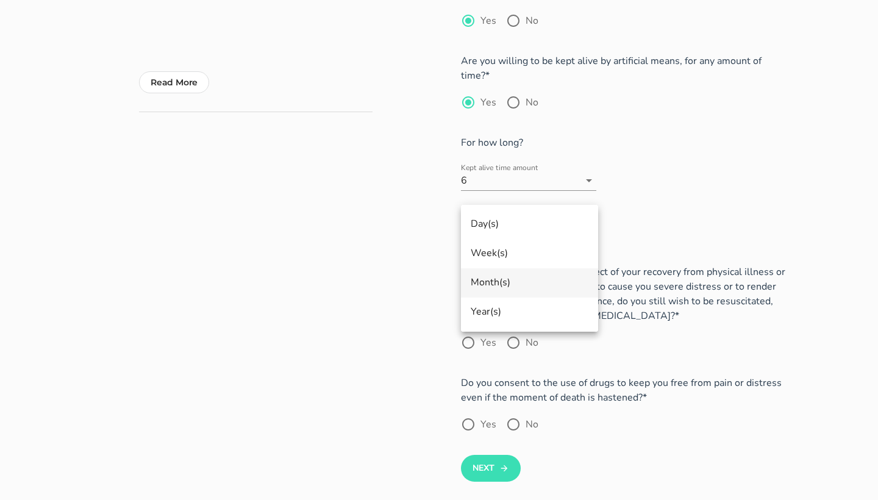
click at [504, 281] on div "Month(s)" at bounding box center [530, 283] width 118 height 12
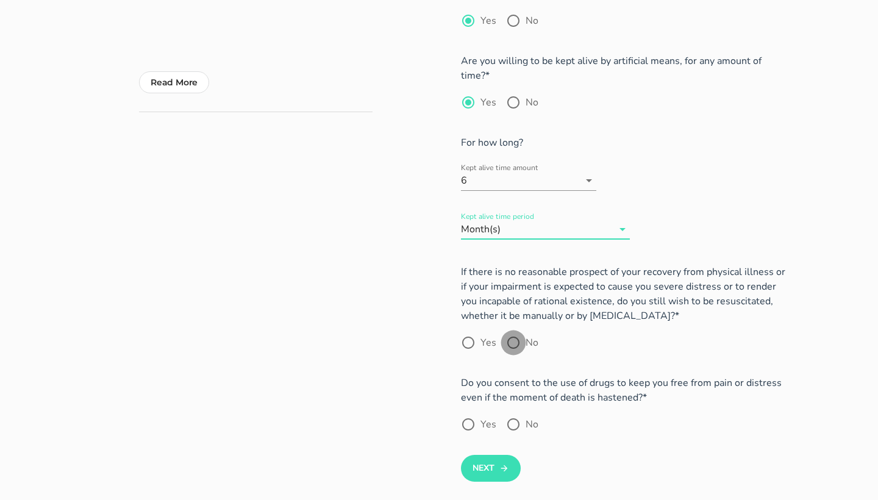
click at [514, 332] on div at bounding box center [513, 342] width 21 height 21
click at [510, 414] on div at bounding box center [513, 424] width 21 height 21
click at [468, 414] on div at bounding box center [468, 424] width 21 height 21
click at [491, 455] on button "Next" at bounding box center [490, 468] width 59 height 27
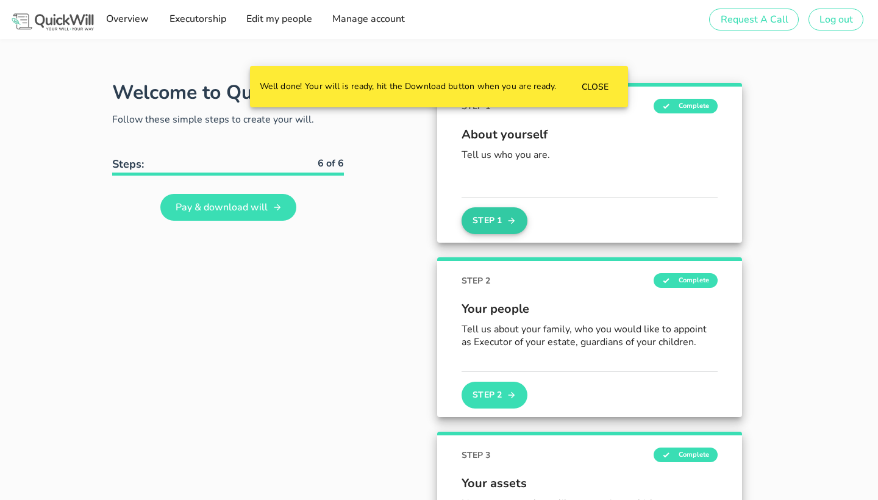
click at [482, 209] on button "Step 1" at bounding box center [495, 220] width 66 height 27
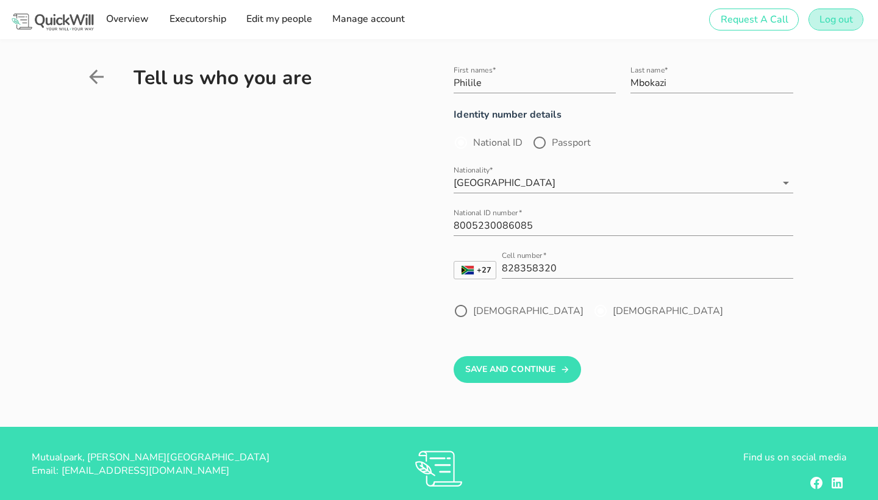
click at [837, 14] on span "Log out" at bounding box center [836, 19] width 34 height 13
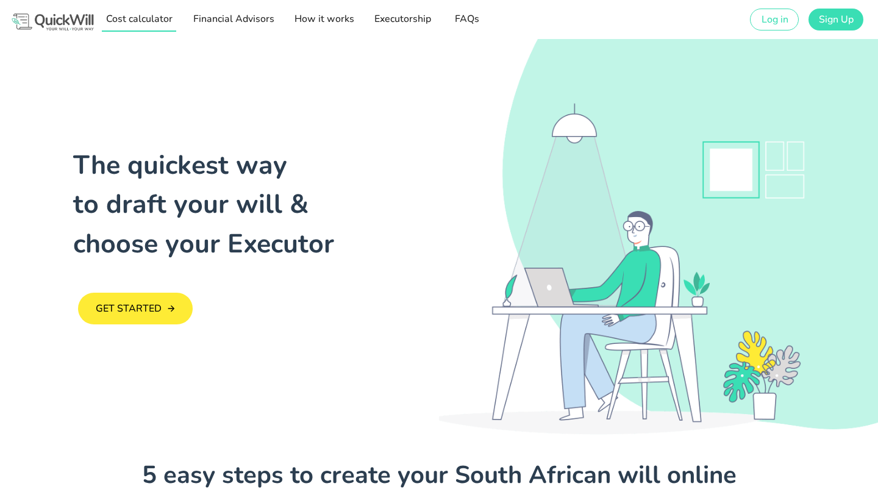
click at [155, 20] on span "Cost calculator" at bounding box center [138, 18] width 67 height 13
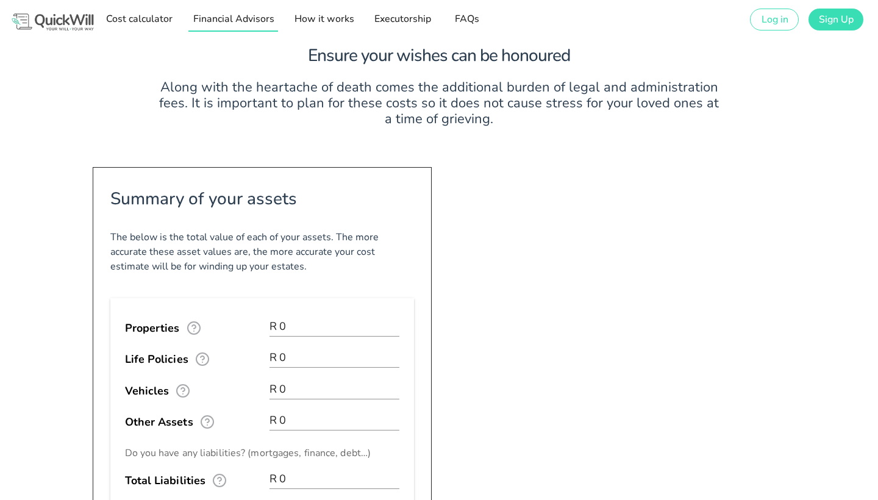
click at [200, 18] on span "Financial Advisors" at bounding box center [233, 18] width 82 height 13
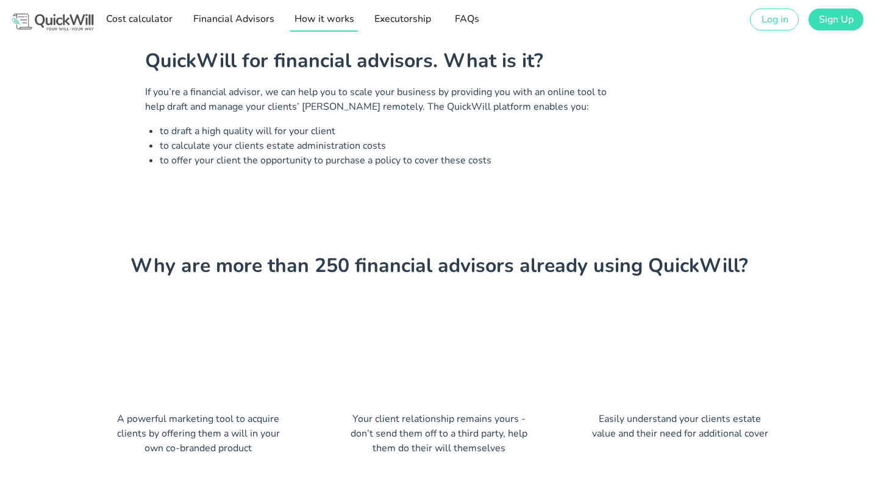
click at [327, 20] on span "How it works" at bounding box center [324, 18] width 60 height 13
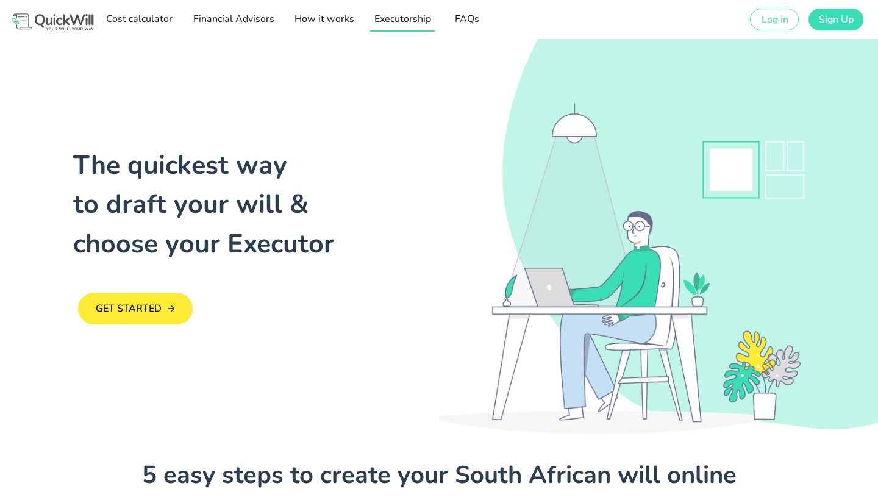
click at [406, 26] on link "Executorship" at bounding box center [402, 19] width 65 height 24
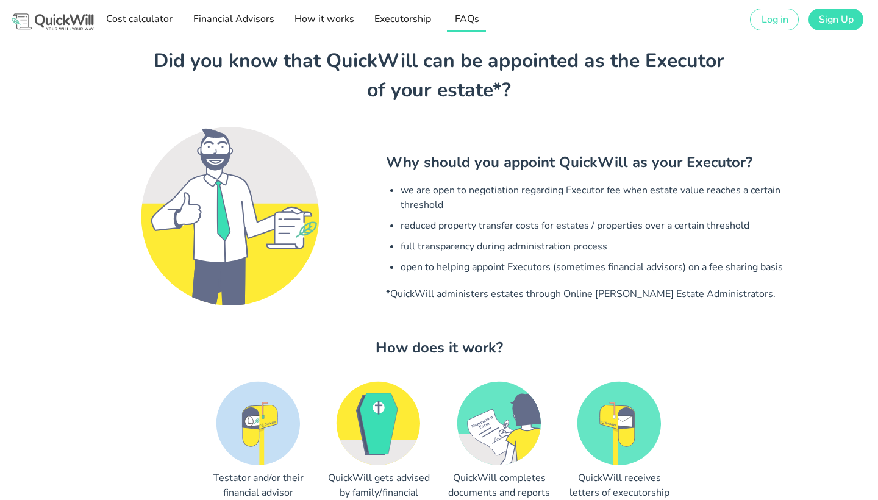
click at [467, 22] on span "FAQs" at bounding box center [467, 18] width 32 height 13
